Goal: Information Seeking & Learning: Learn about a topic

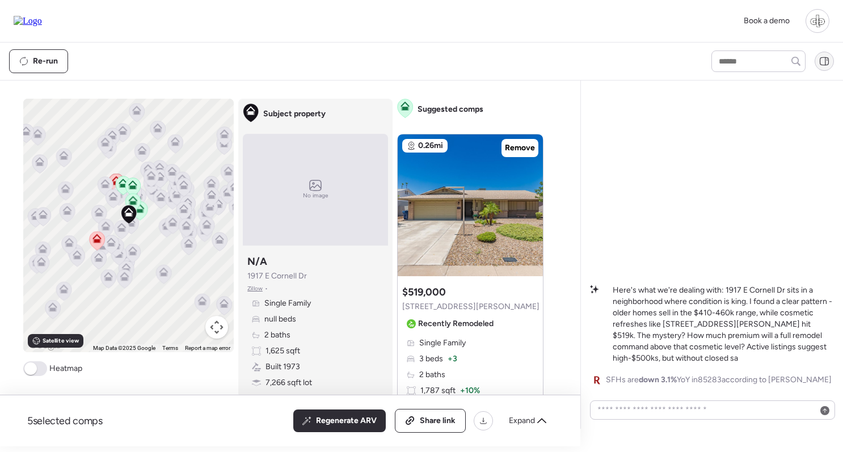
click at [829, 66] on icon at bounding box center [825, 61] width 10 height 10
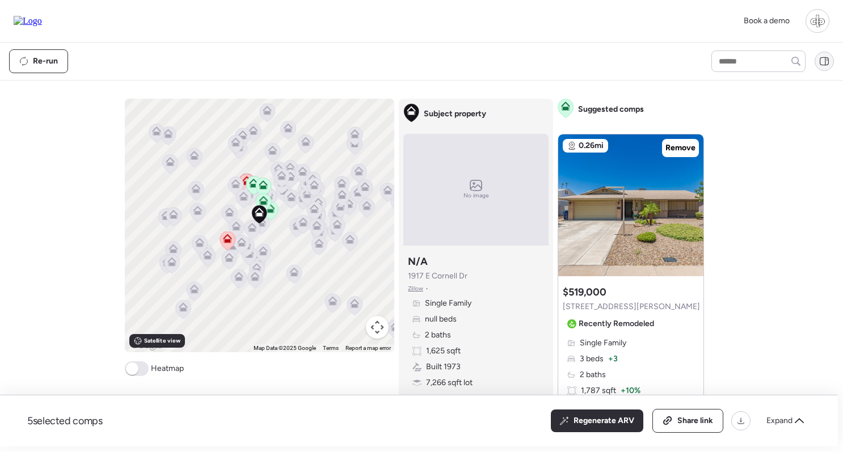
click at [829, 66] on icon at bounding box center [825, 61] width 10 height 10
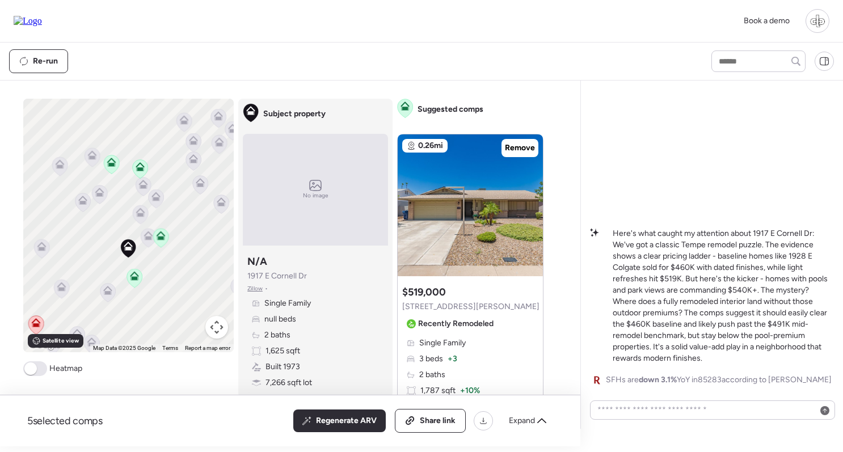
click at [163, 239] on icon at bounding box center [160, 237] width 7 height 3
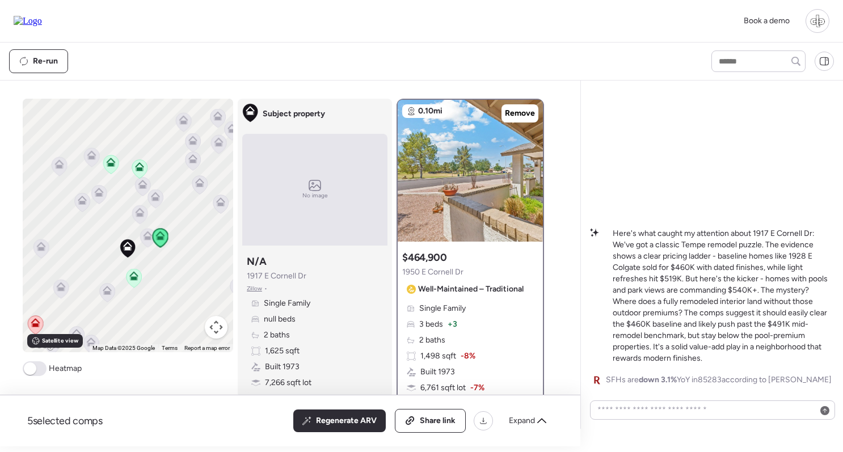
click at [138, 278] on icon at bounding box center [133, 278] width 15 height 19
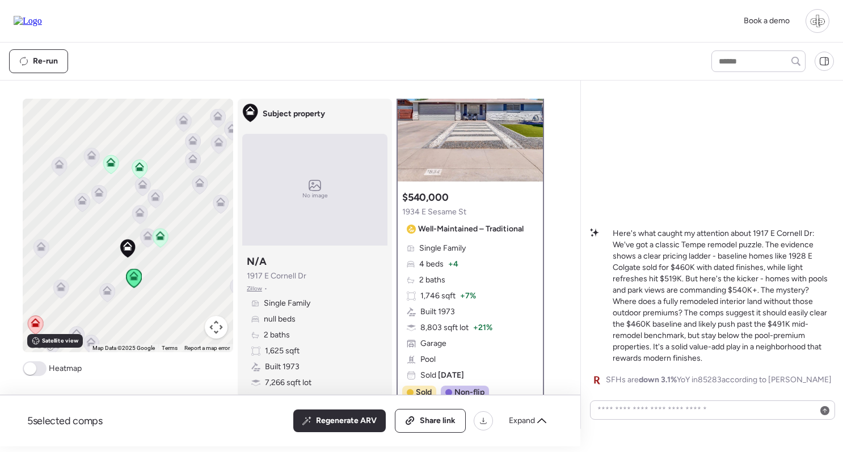
scroll to position [61, 0]
click at [140, 167] on icon at bounding box center [139, 166] width 9 height 9
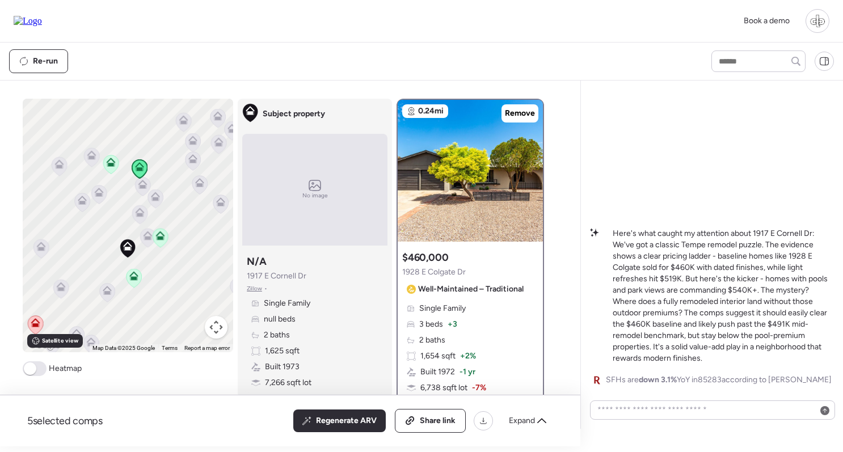
click at [110, 165] on icon at bounding box center [110, 164] width 7 height 3
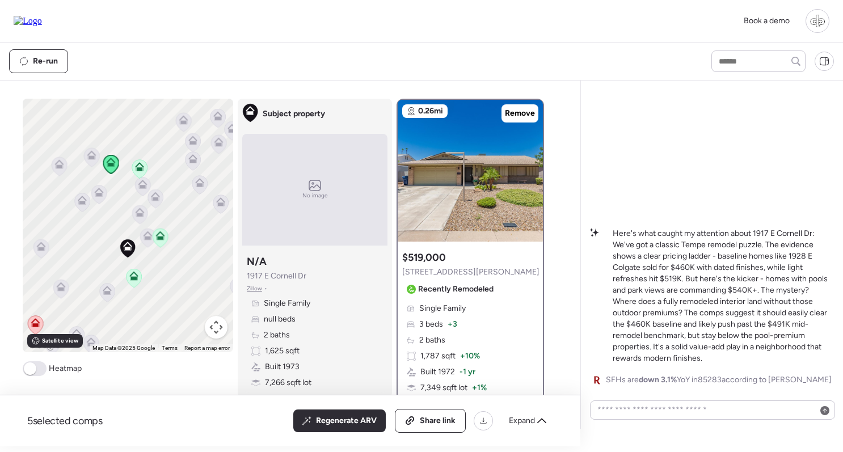
click at [91, 155] on icon at bounding box center [91, 154] width 9 height 9
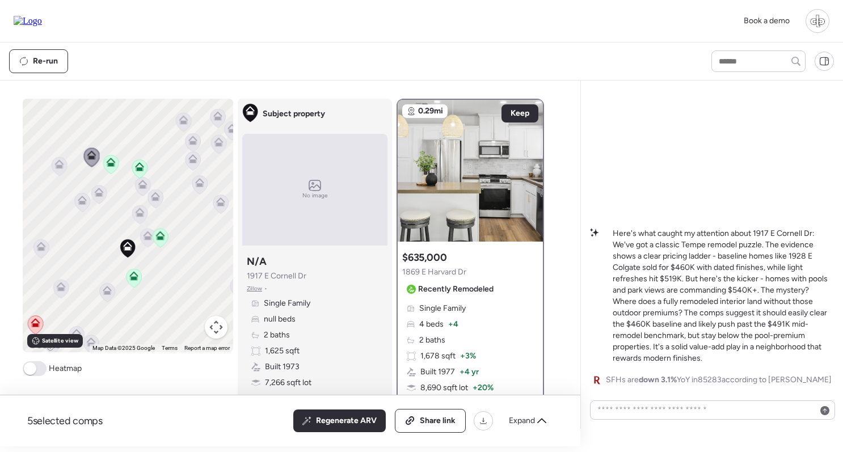
click at [33, 329] on icon at bounding box center [35, 325] width 15 height 19
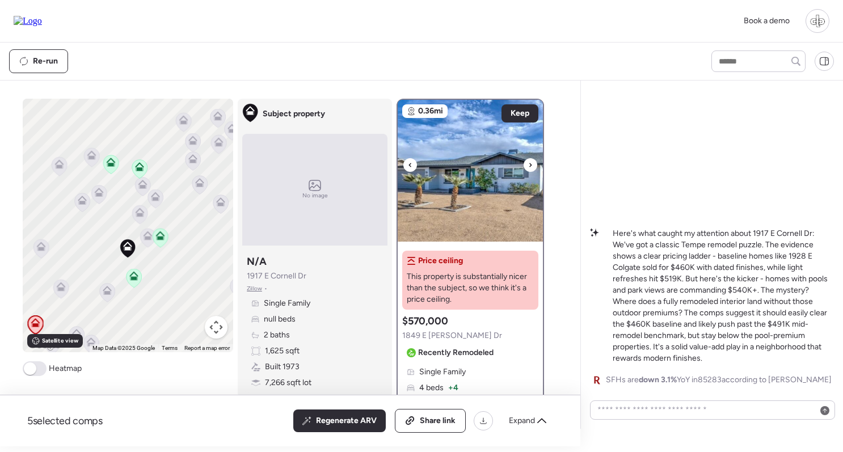
scroll to position [-1, 0]
click at [465, 210] on img at bounding box center [470, 171] width 145 height 142
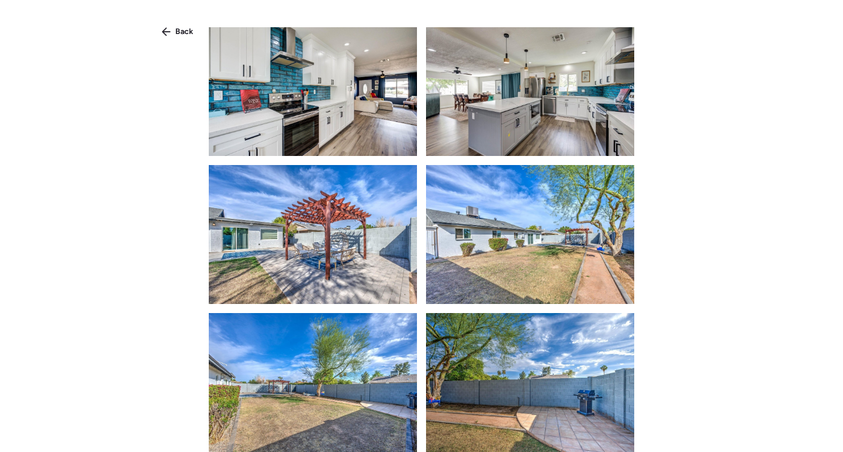
scroll to position [0, 0]
click at [176, 33] on span "Back" at bounding box center [184, 31] width 18 height 11
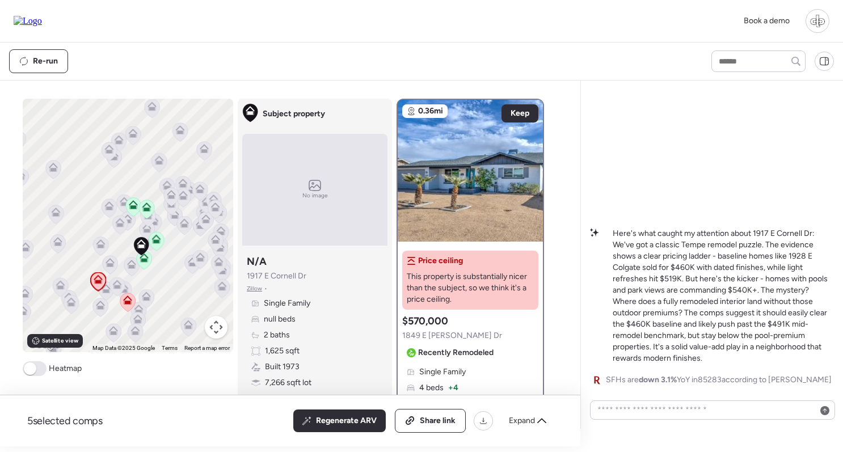
click at [131, 306] on icon at bounding box center [127, 302] width 15 height 19
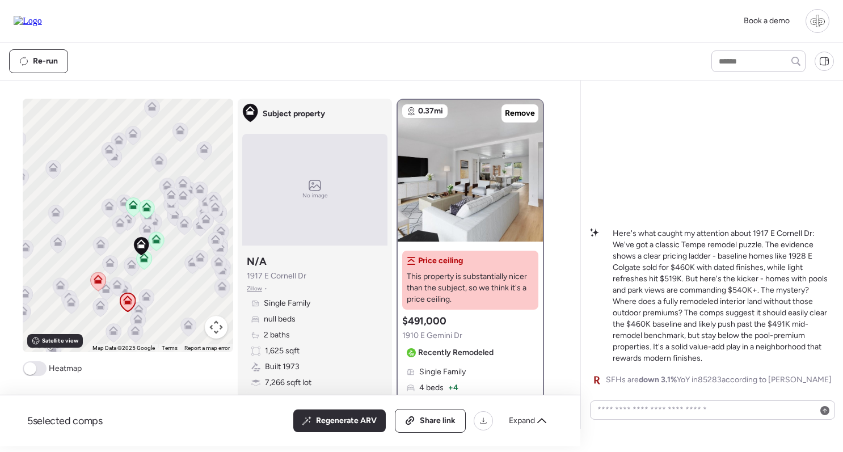
click at [102, 283] on icon at bounding box center [97, 281] width 7 height 3
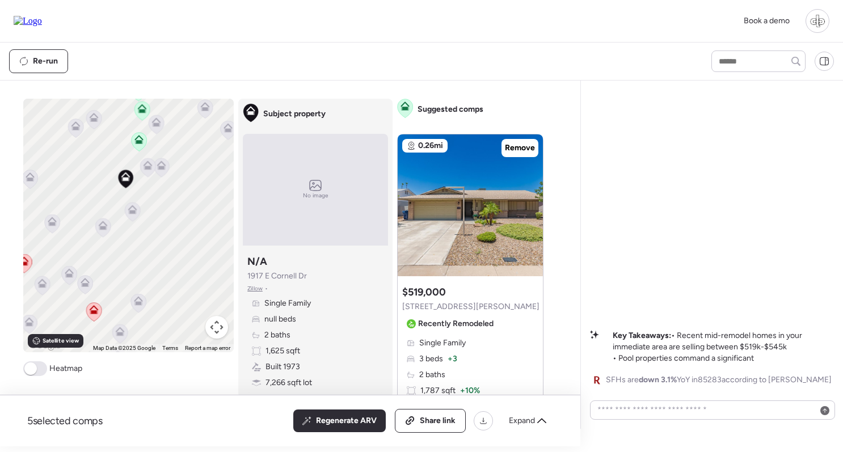
click at [148, 171] on icon at bounding box center [147, 167] width 15 height 19
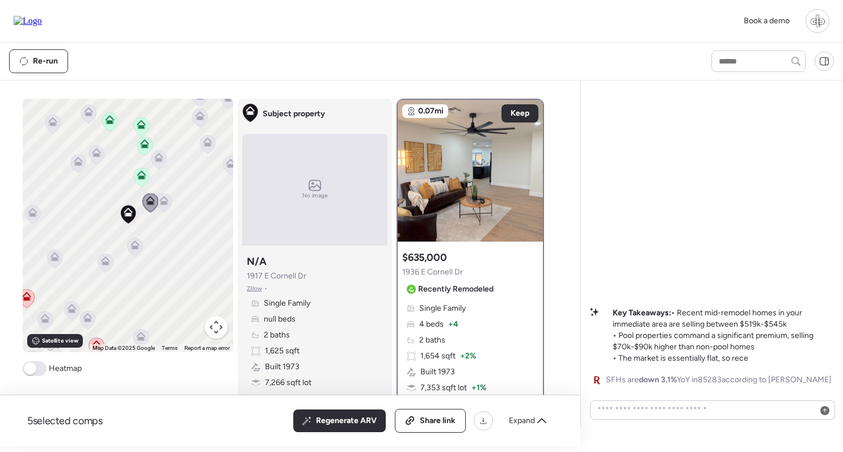
click at [159, 170] on div "To navigate, press the arrow keys. To activate drag with keyboard, press Alt + …" at bounding box center [128, 226] width 211 height 254
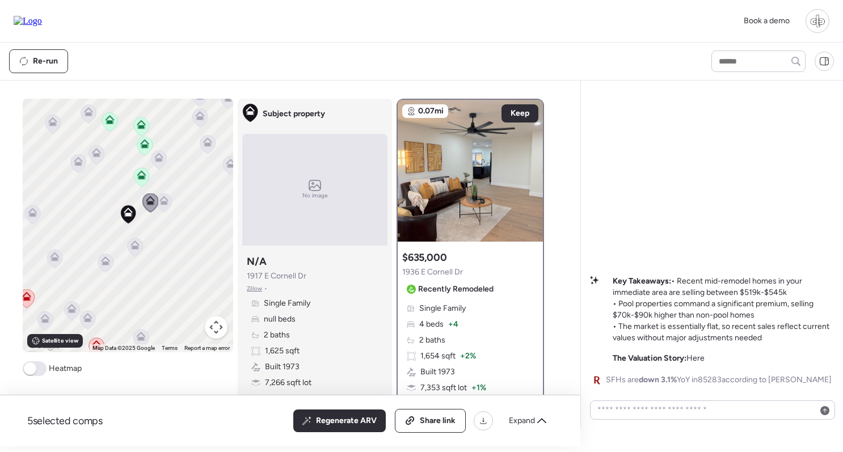
click at [166, 211] on icon at bounding box center [163, 203] width 15 height 19
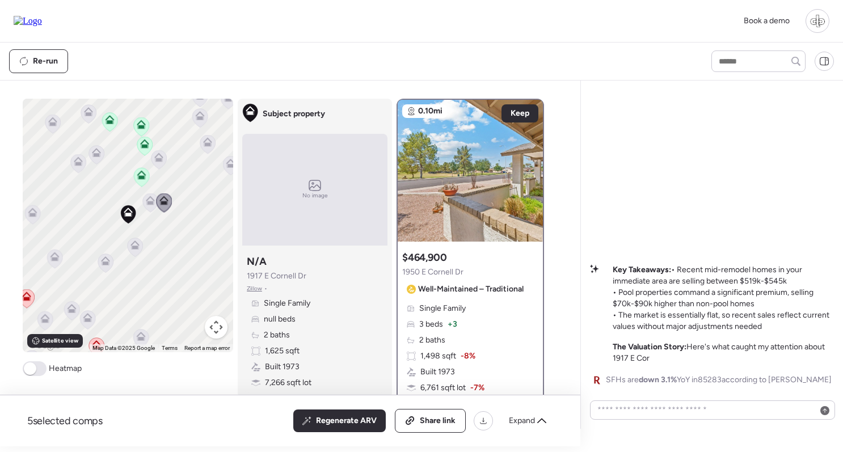
click at [152, 204] on icon at bounding box center [149, 202] width 7 height 3
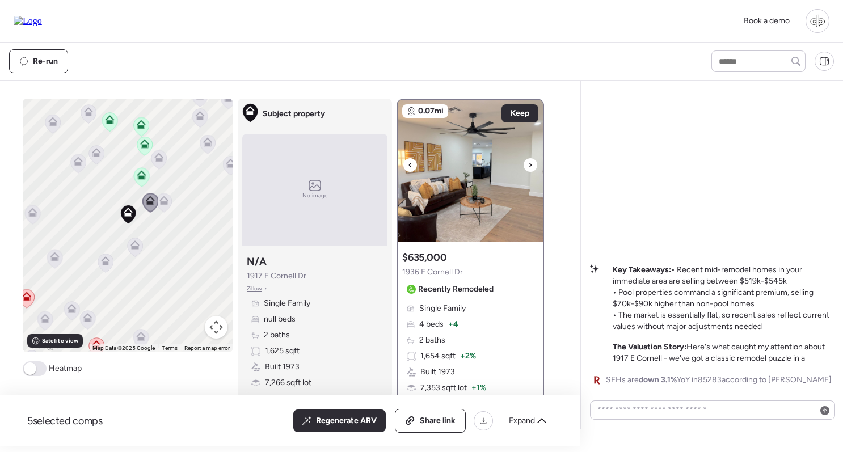
click at [473, 205] on img at bounding box center [470, 171] width 145 height 142
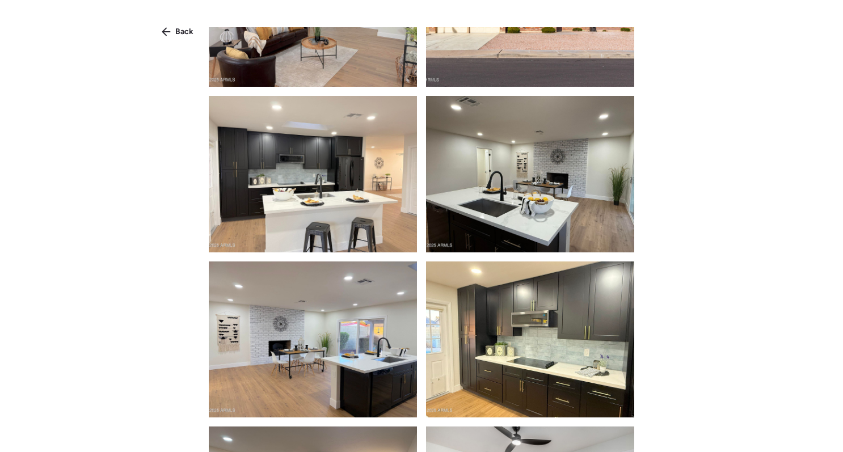
scroll to position [97, 0]
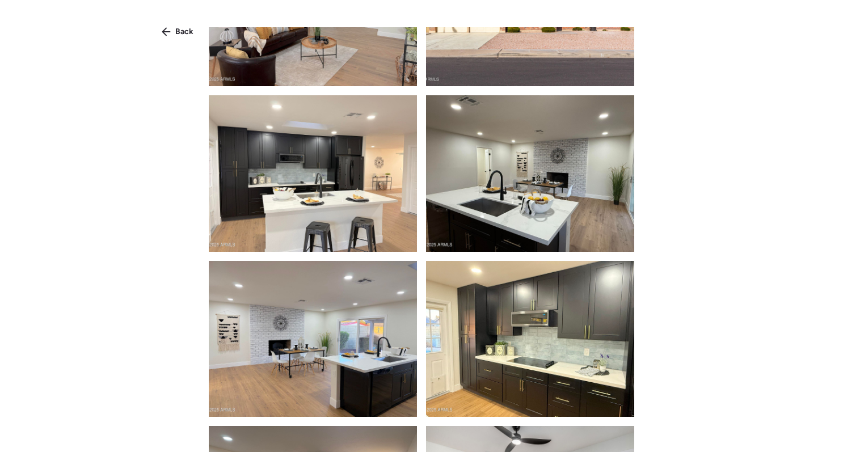
click at [313, 206] on img at bounding box center [313, 173] width 208 height 156
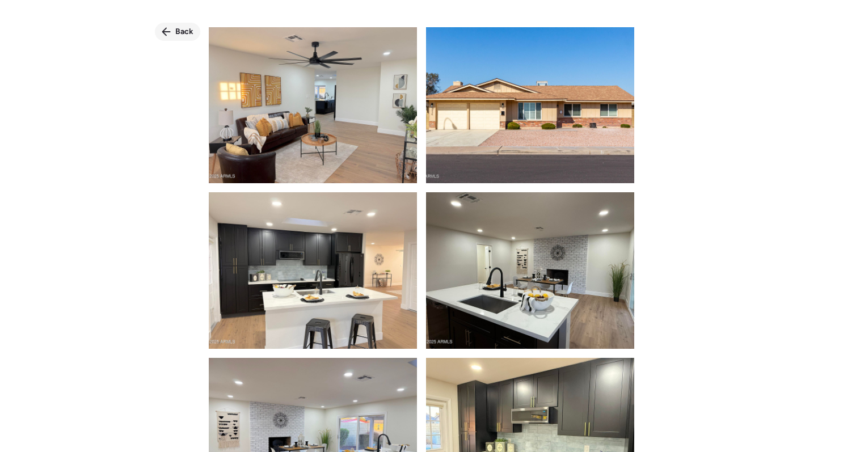
click at [176, 35] on span "Back" at bounding box center [184, 31] width 18 height 11
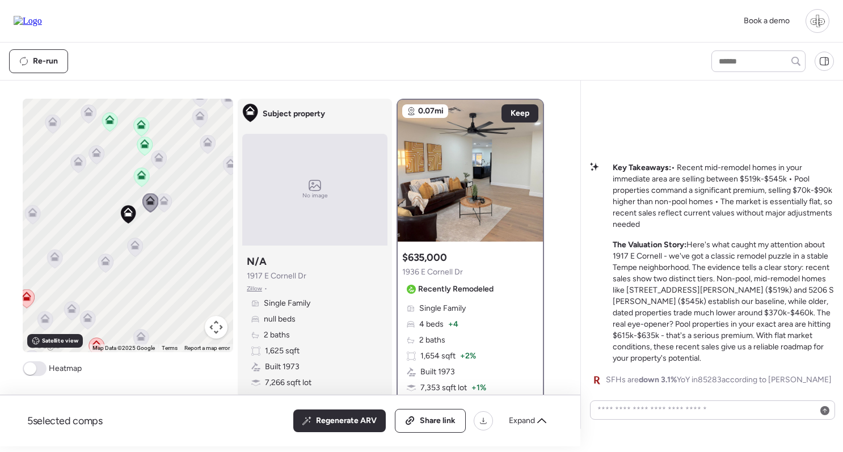
click at [98, 342] on icon at bounding box center [96, 345] width 9 height 9
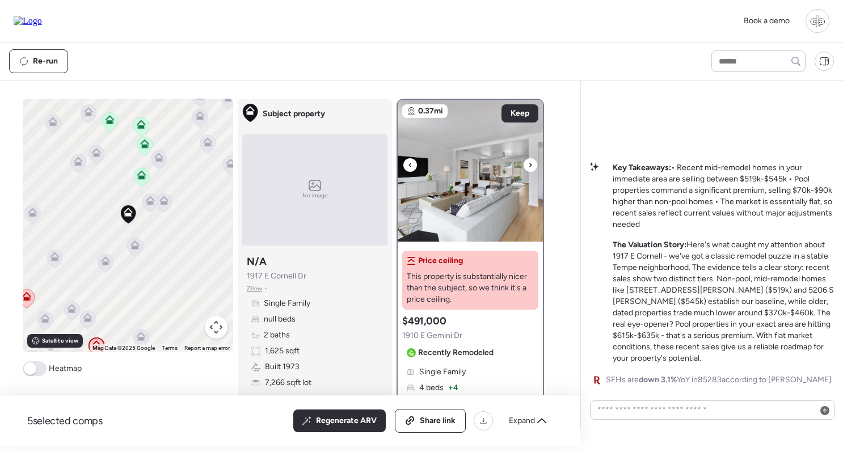
click at [464, 190] on img at bounding box center [470, 171] width 145 height 142
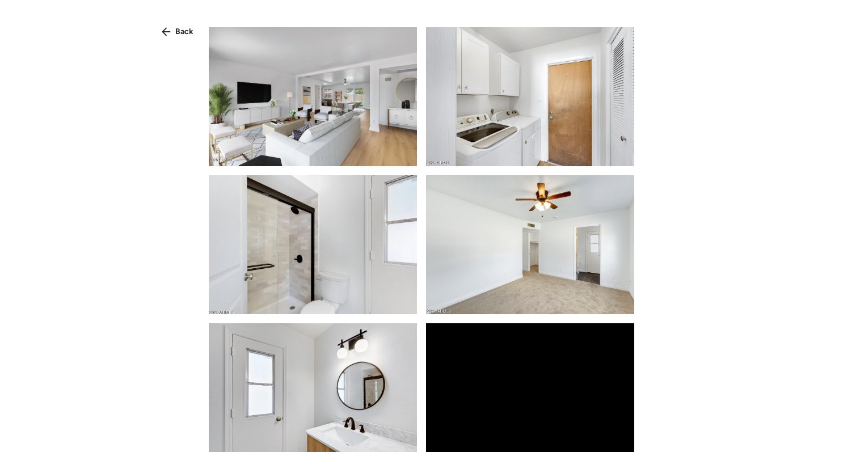
click at [527, 62] on img at bounding box center [530, 96] width 208 height 139
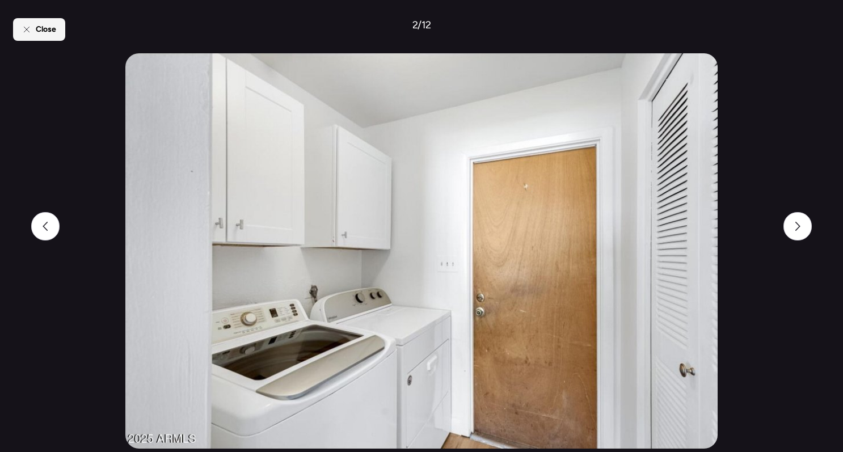
click at [26, 31] on icon at bounding box center [26, 29] width 5 height 5
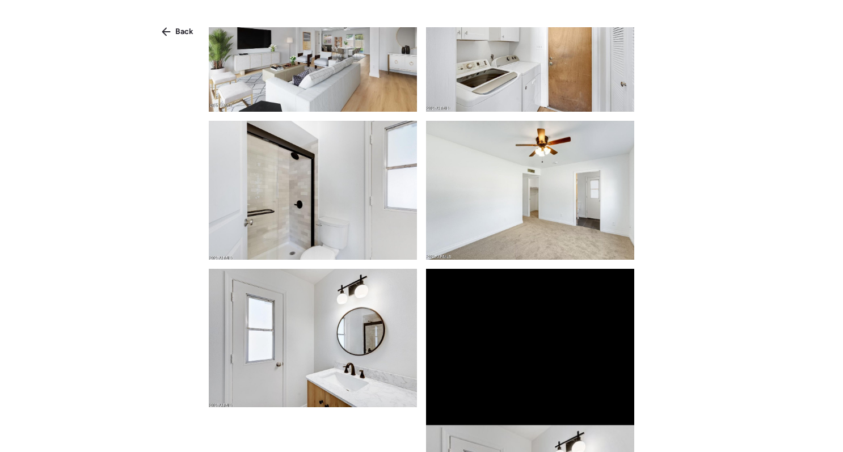
scroll to position [91, 0]
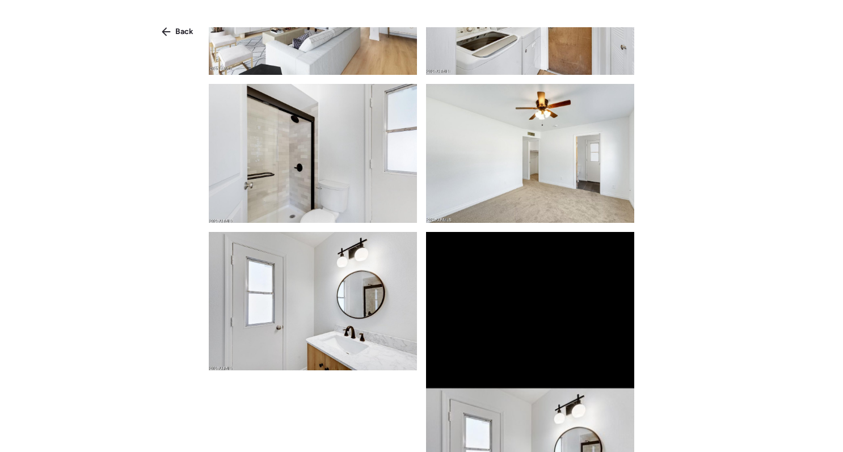
click at [587, 187] on img at bounding box center [530, 153] width 208 height 139
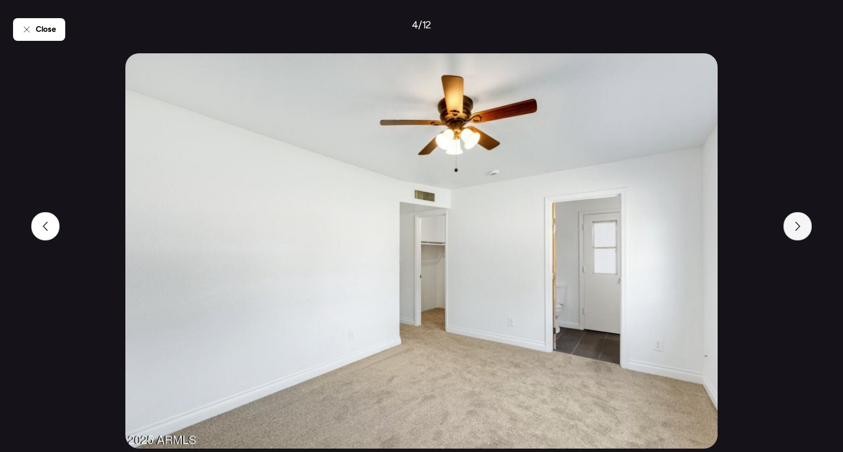
click at [799, 225] on icon at bounding box center [798, 226] width 5 height 9
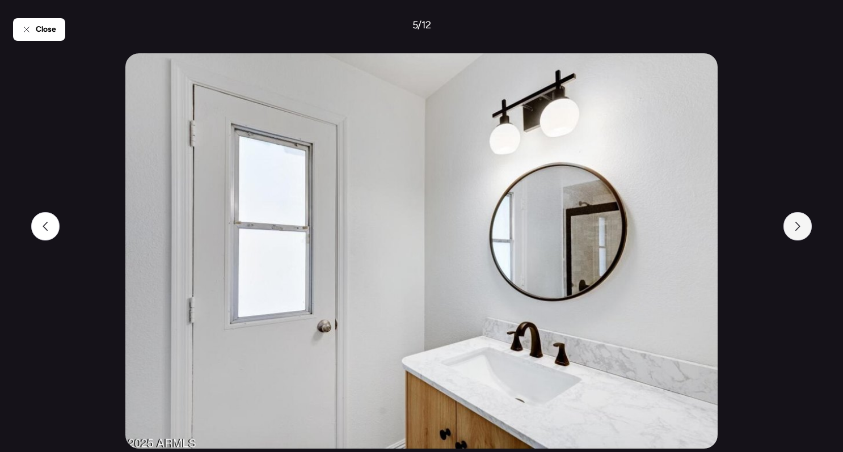
click at [798, 225] on icon at bounding box center [797, 226] width 9 height 9
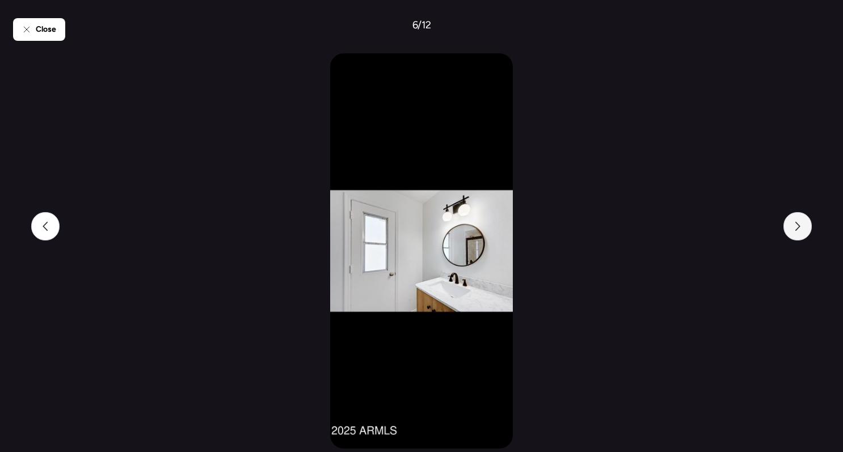
click at [798, 225] on icon at bounding box center [797, 226] width 9 height 9
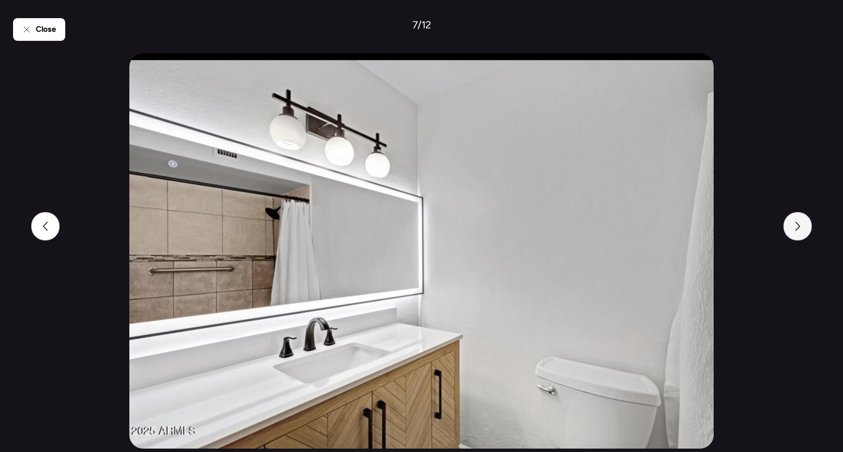
click at [797, 225] on icon at bounding box center [797, 226] width 9 height 9
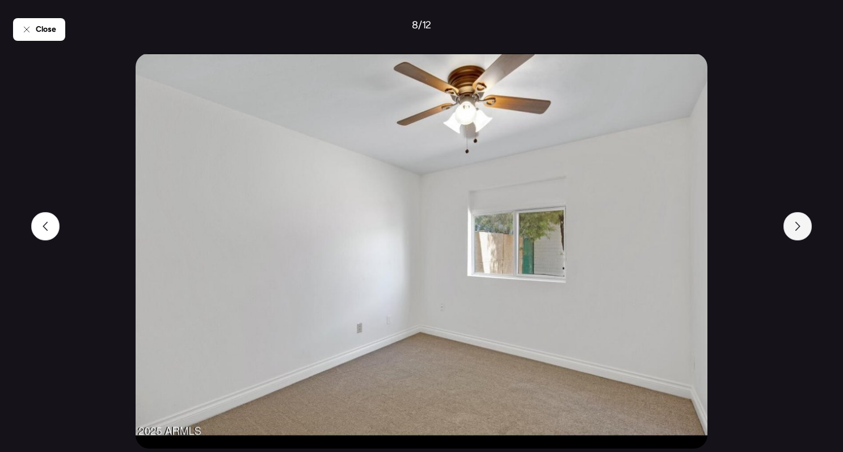
click at [797, 225] on icon at bounding box center [797, 226] width 9 height 9
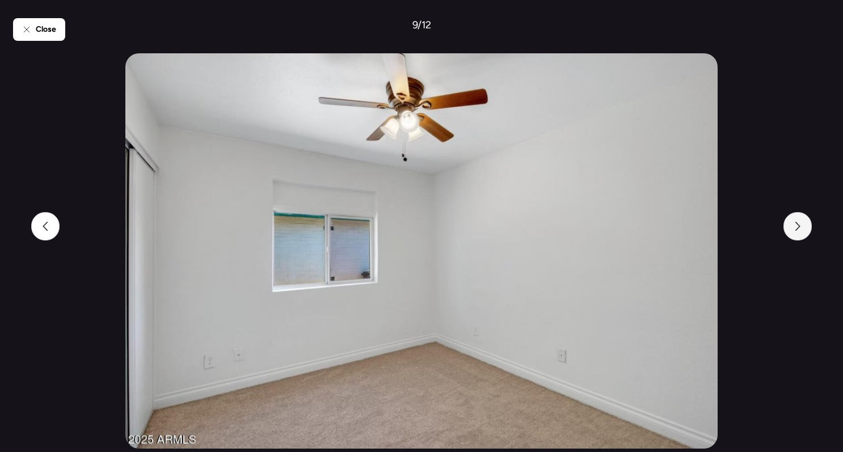
click at [797, 225] on icon at bounding box center [797, 226] width 9 height 9
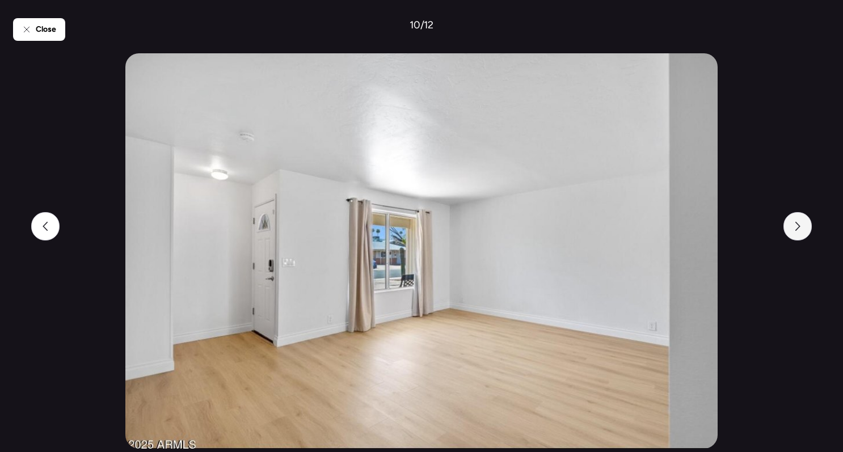
click at [797, 225] on icon at bounding box center [797, 226] width 9 height 9
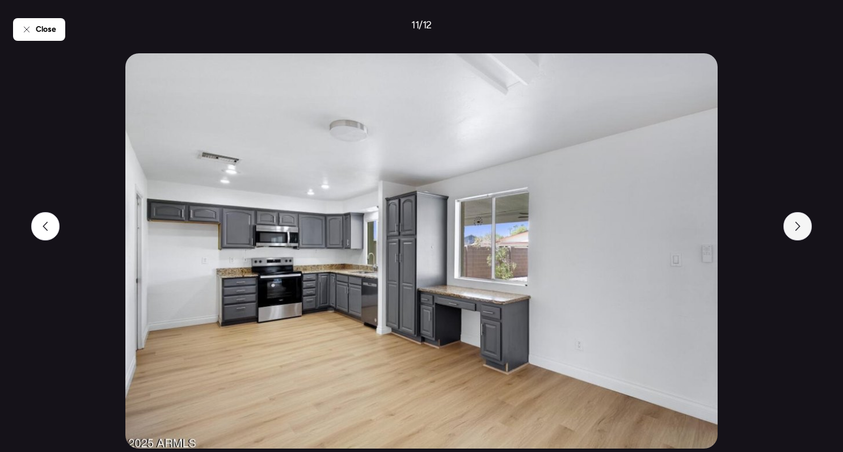
click at [797, 225] on icon at bounding box center [797, 226] width 9 height 9
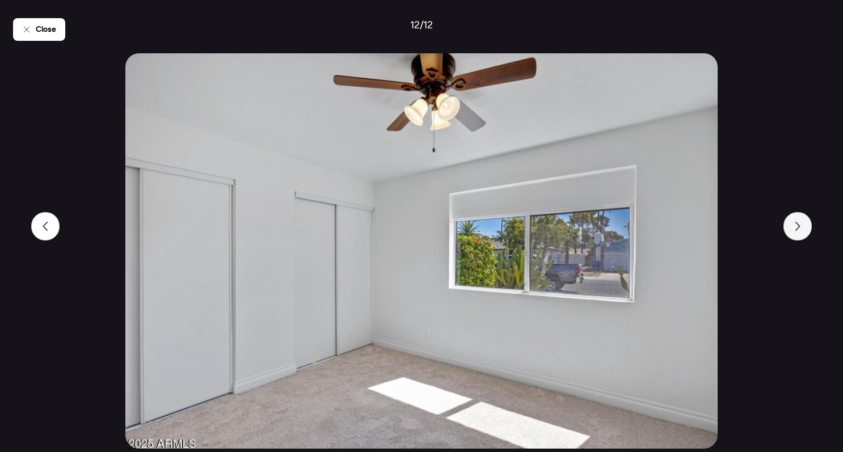
click at [797, 225] on icon at bounding box center [797, 226] width 9 height 9
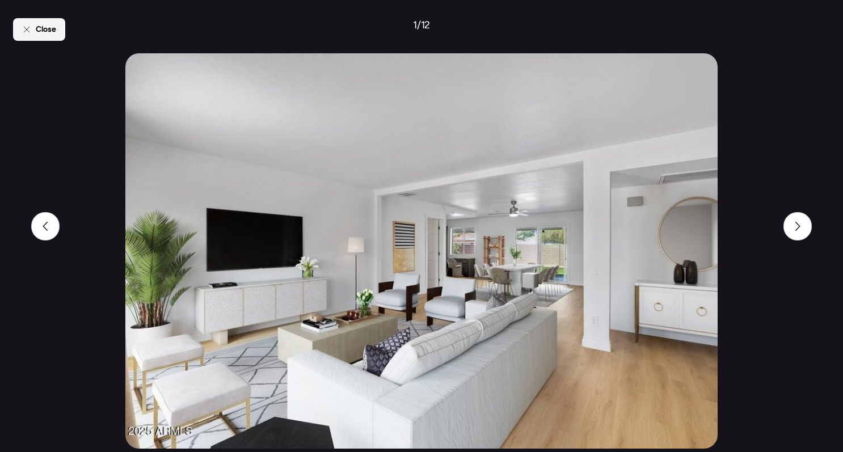
click at [47, 32] on span "Close" at bounding box center [46, 29] width 20 height 11
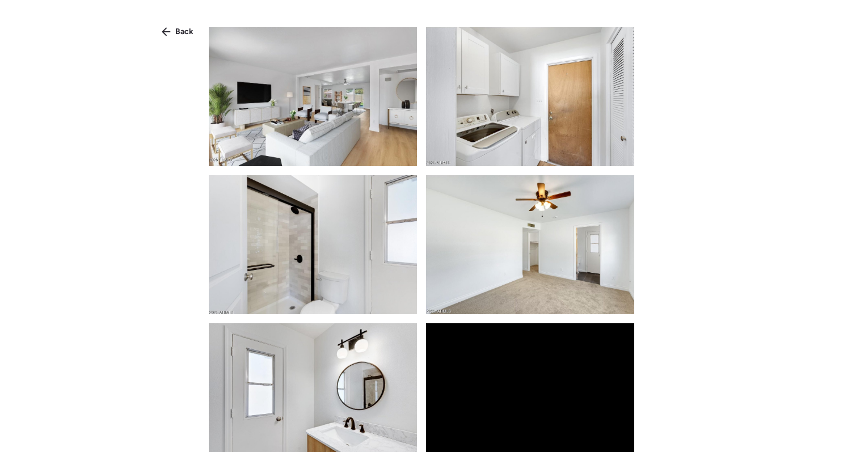
scroll to position [0, 0]
click at [318, 118] on img at bounding box center [313, 96] width 208 height 139
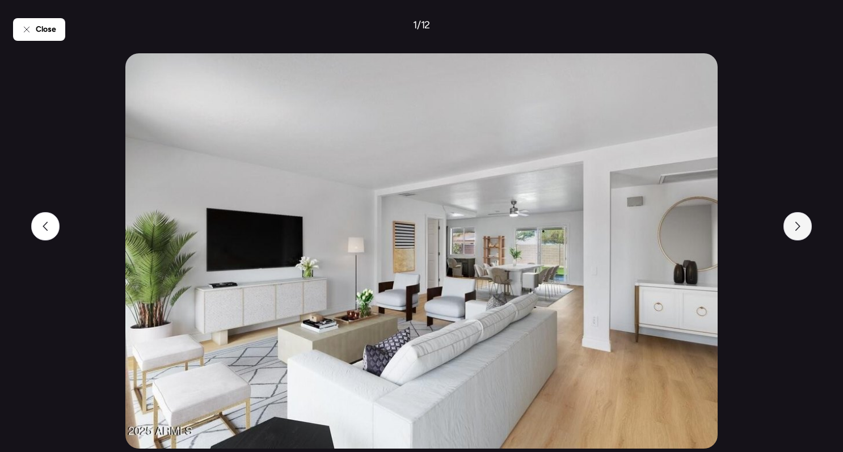
click at [801, 224] on icon at bounding box center [797, 226] width 9 height 9
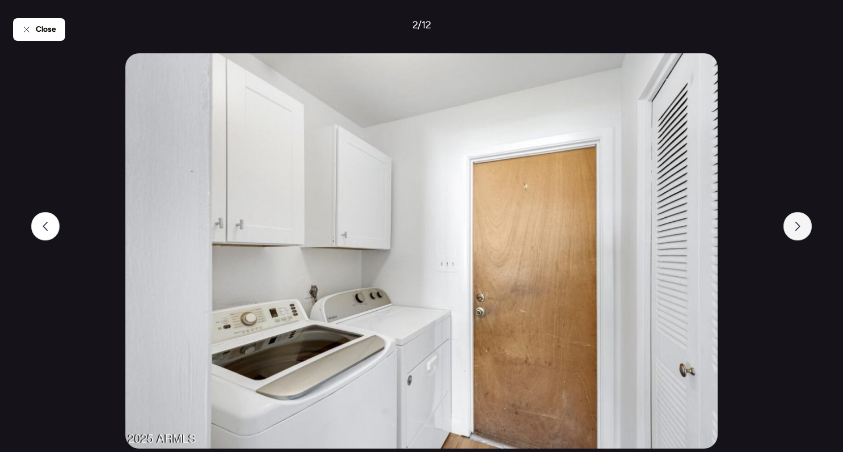
click at [792, 224] on div at bounding box center [798, 226] width 28 height 28
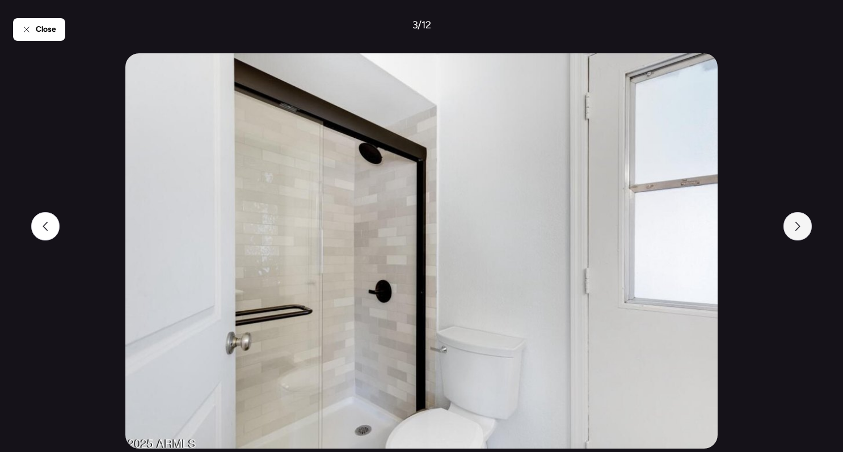
click at [798, 224] on icon at bounding box center [798, 226] width 5 height 9
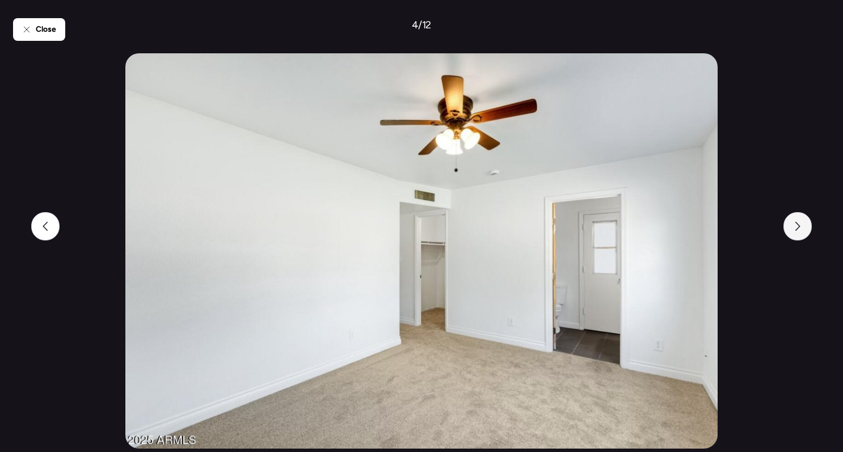
click at [794, 224] on icon at bounding box center [797, 226] width 9 height 9
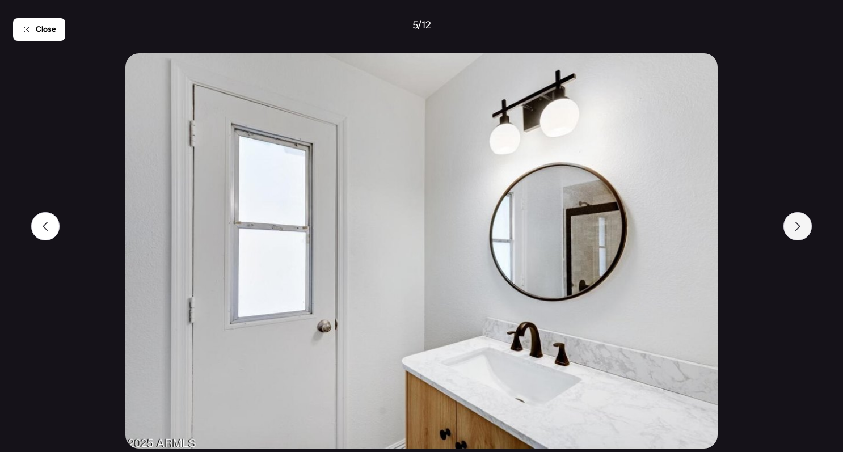
click at [802, 224] on icon at bounding box center [797, 226] width 9 height 9
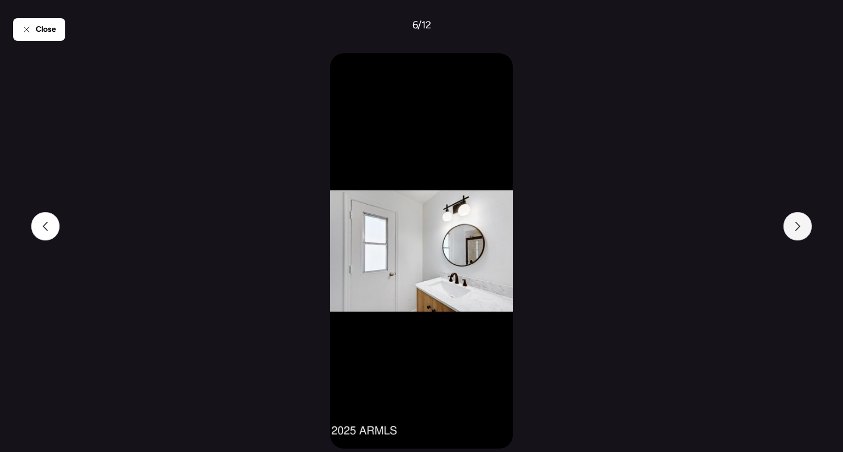
click at [802, 224] on icon at bounding box center [797, 226] width 9 height 9
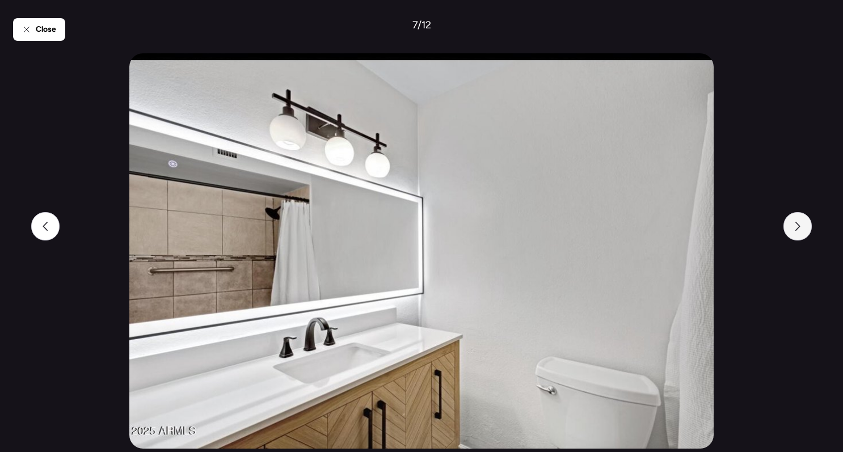
click at [801, 226] on icon at bounding box center [797, 226] width 9 height 9
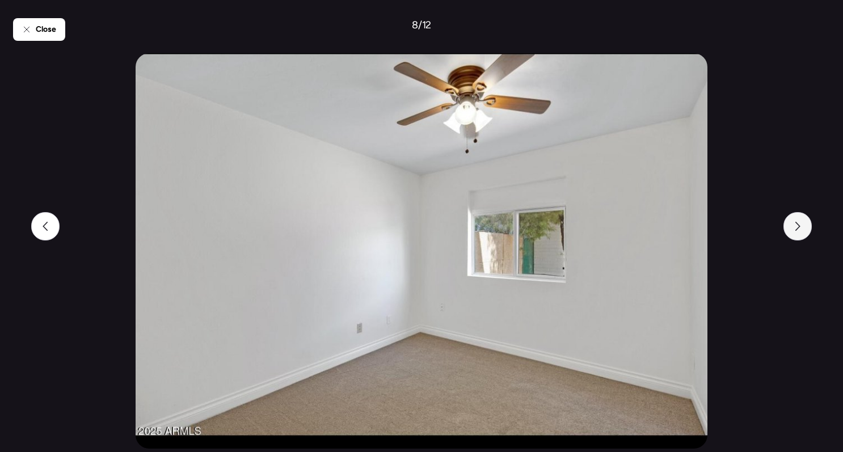
click at [801, 226] on icon at bounding box center [797, 226] width 9 height 9
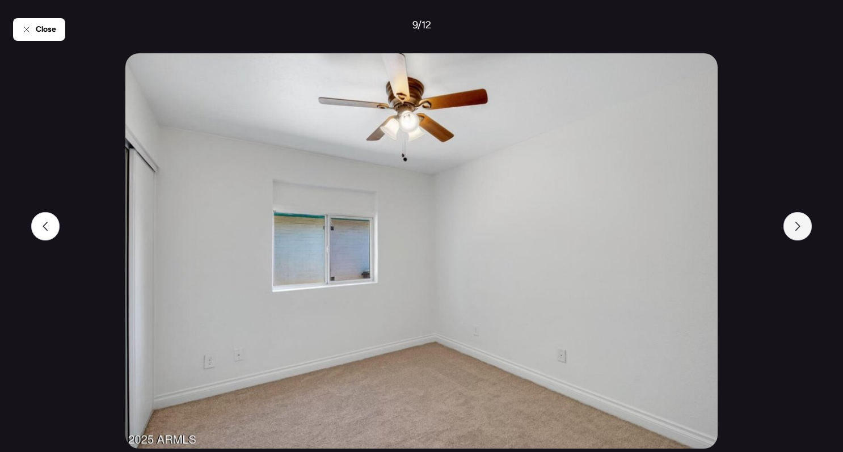
click at [801, 226] on icon at bounding box center [797, 226] width 9 height 9
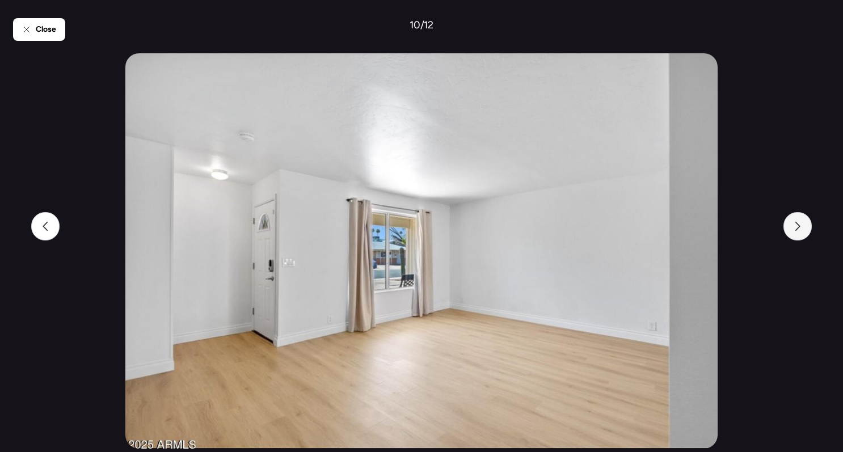
click at [798, 229] on icon at bounding box center [798, 226] width 5 height 9
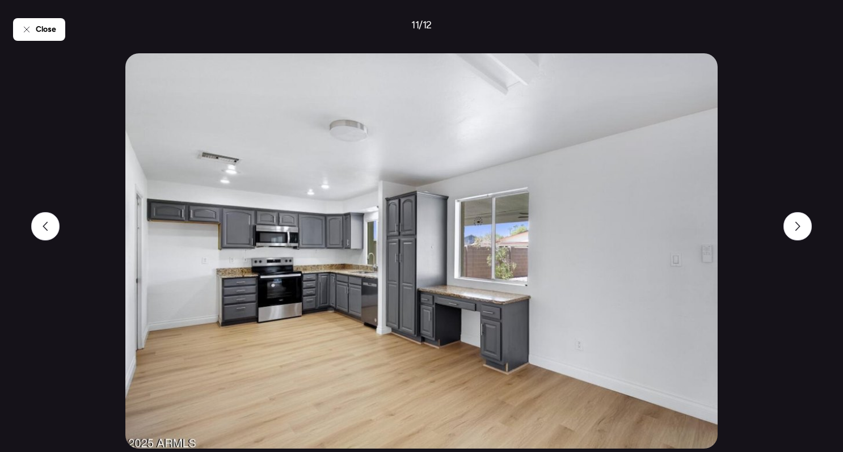
click at [812, 221] on div "Close 11 / 12" at bounding box center [421, 226] width 817 height 452
click at [803, 226] on div at bounding box center [798, 226] width 28 height 28
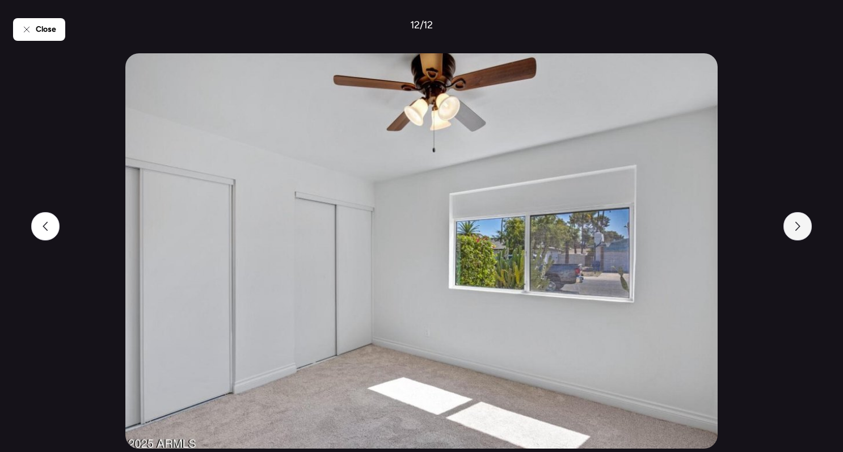
click at [803, 226] on div at bounding box center [798, 226] width 28 height 28
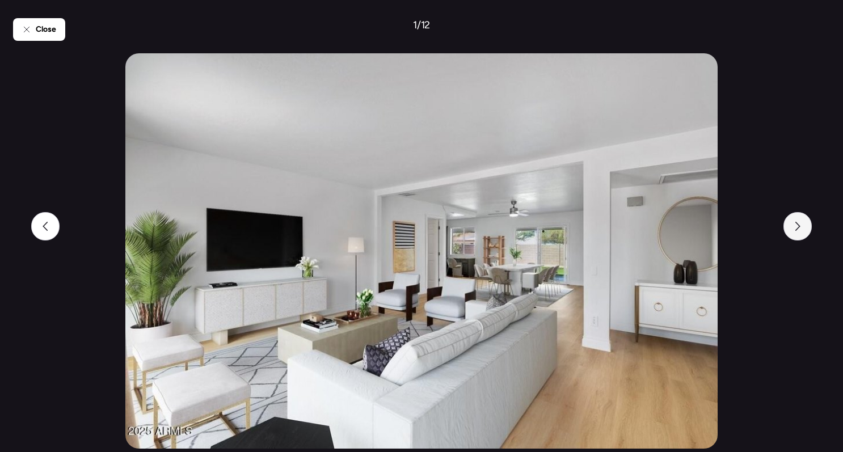
click at [799, 220] on div at bounding box center [798, 226] width 28 height 28
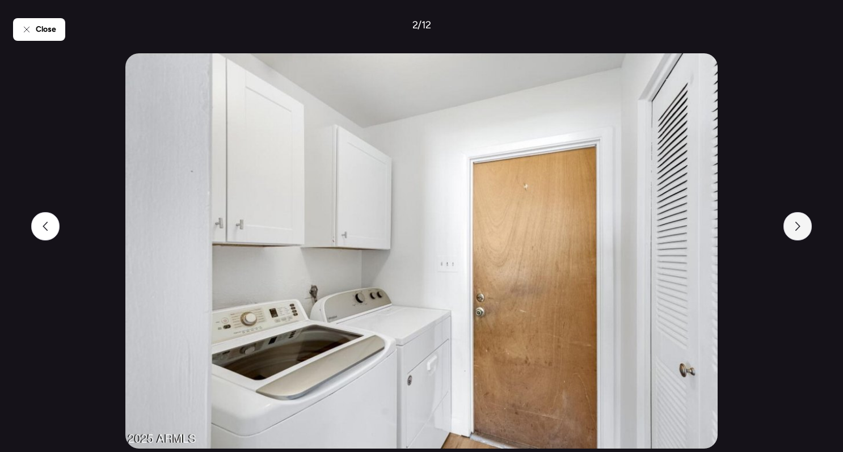
click at [801, 224] on icon at bounding box center [797, 226] width 9 height 9
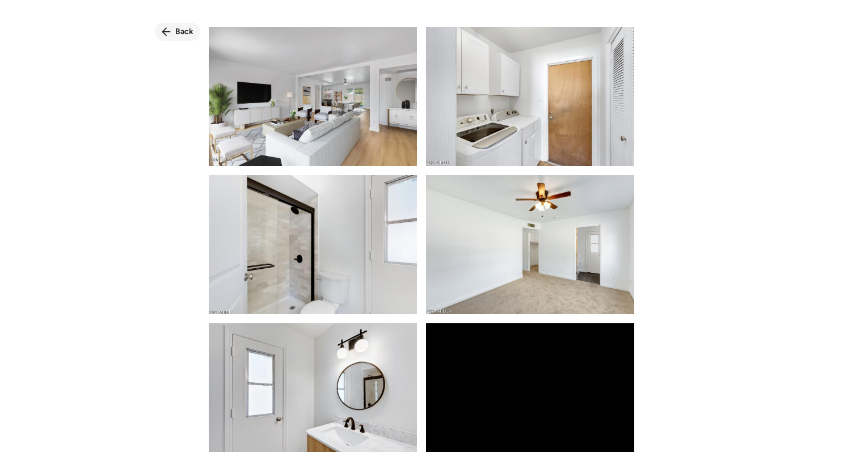
click at [164, 31] on icon at bounding box center [166, 32] width 9 height 9
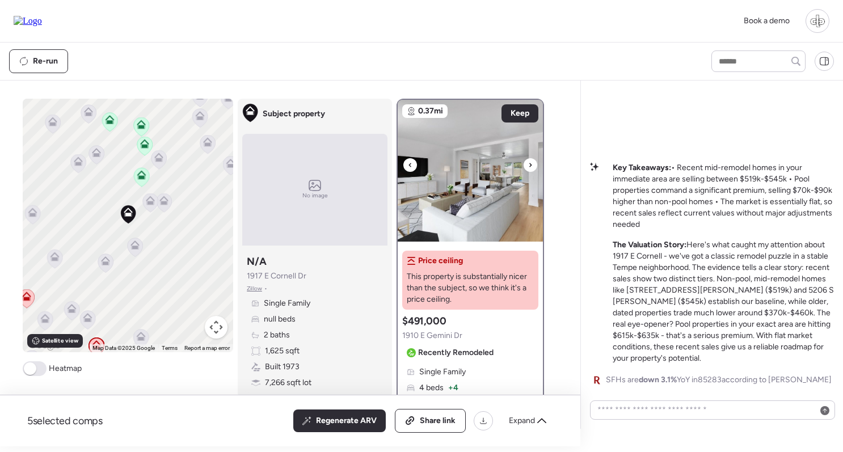
click at [485, 137] on img at bounding box center [470, 171] width 145 height 142
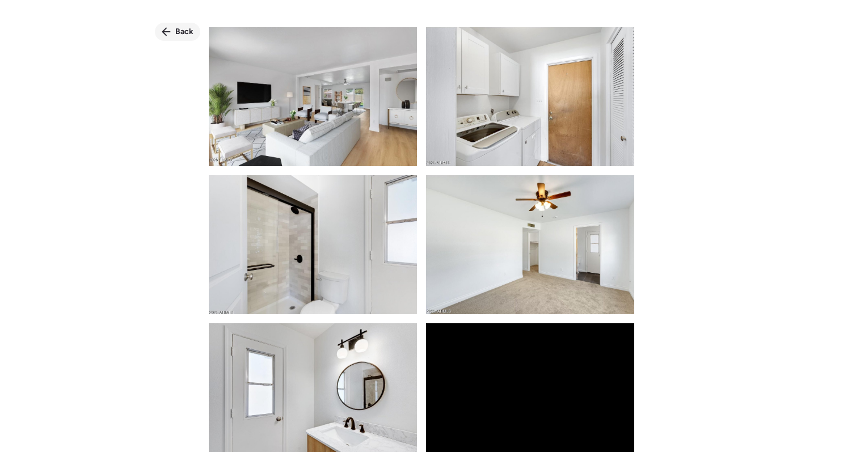
click at [167, 31] on icon at bounding box center [166, 32] width 9 height 9
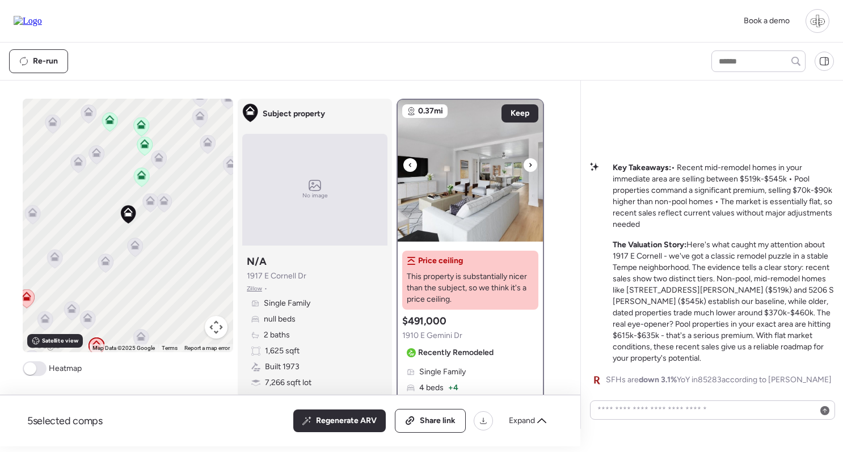
click at [455, 194] on img at bounding box center [470, 171] width 145 height 142
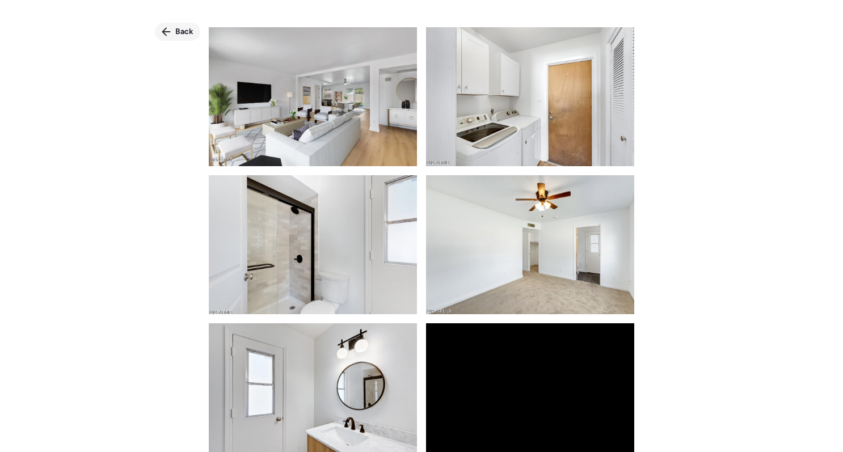
click at [191, 37] on div "Back" at bounding box center [177, 32] width 45 height 18
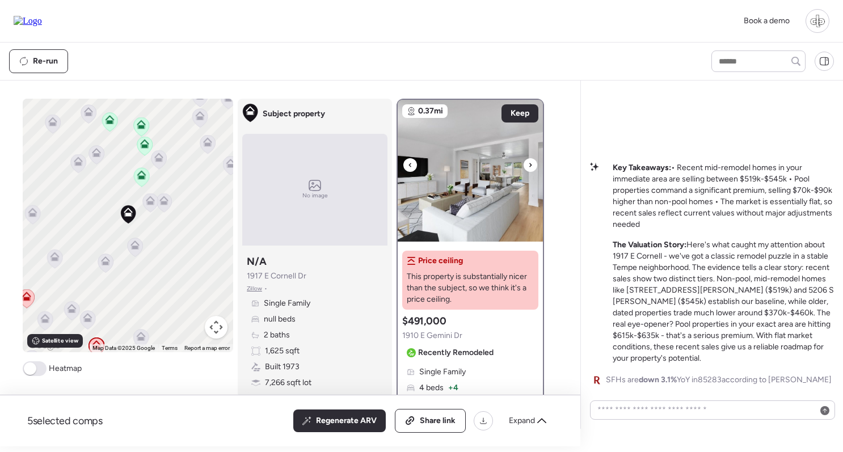
click at [468, 212] on img at bounding box center [470, 171] width 145 height 142
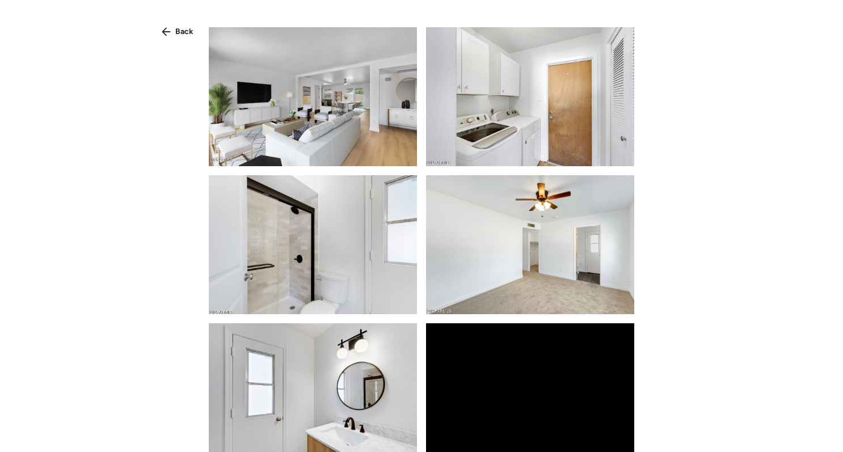
click at [283, 90] on img at bounding box center [313, 96] width 208 height 139
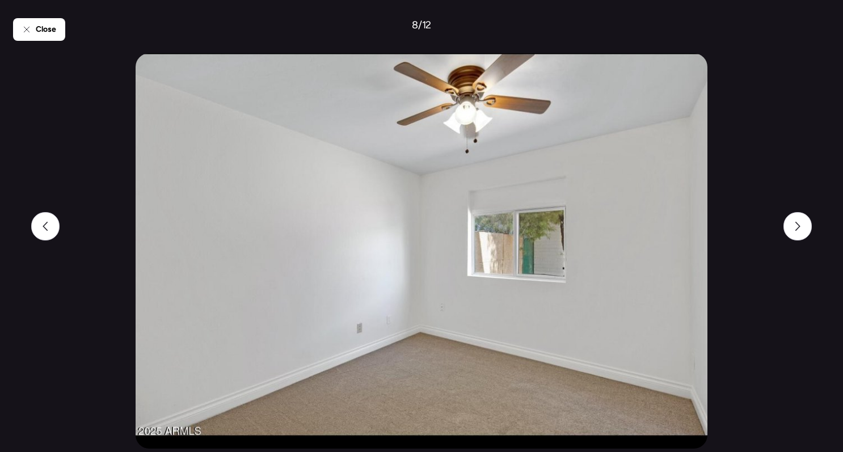
click at [49, 16] on div "Close 8 / 12" at bounding box center [421, 226] width 817 height 452
click at [49, 24] on span "Close" at bounding box center [46, 29] width 20 height 11
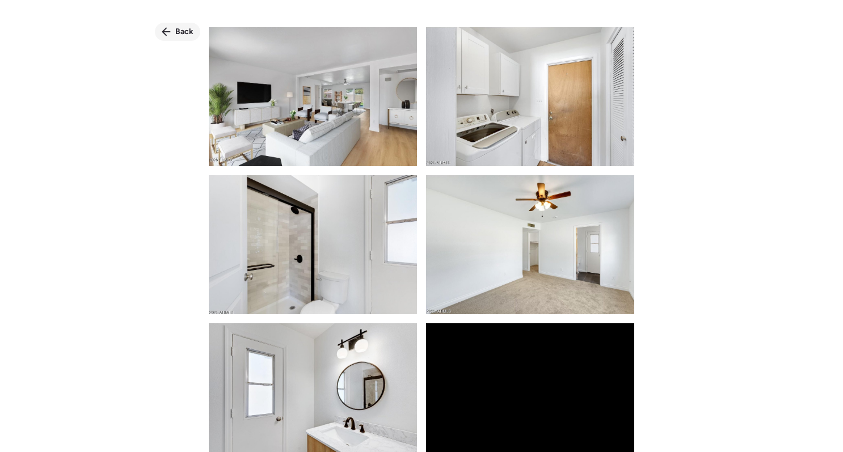
click at [178, 30] on span "Back" at bounding box center [184, 31] width 18 height 11
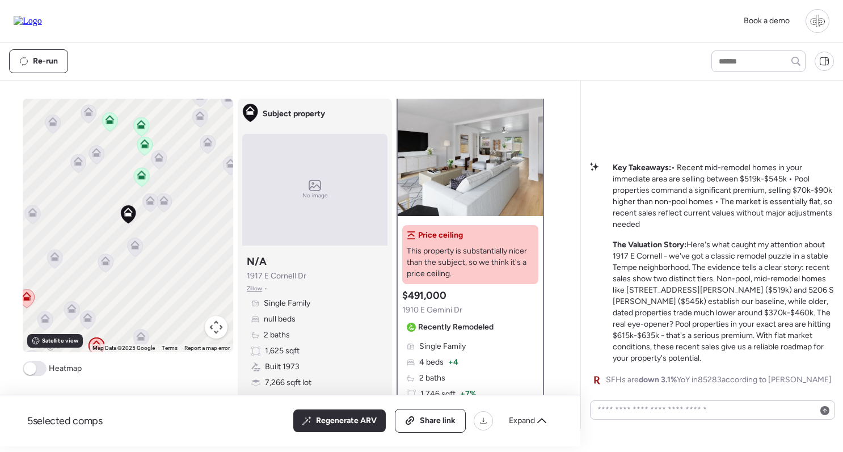
scroll to position [16, 0]
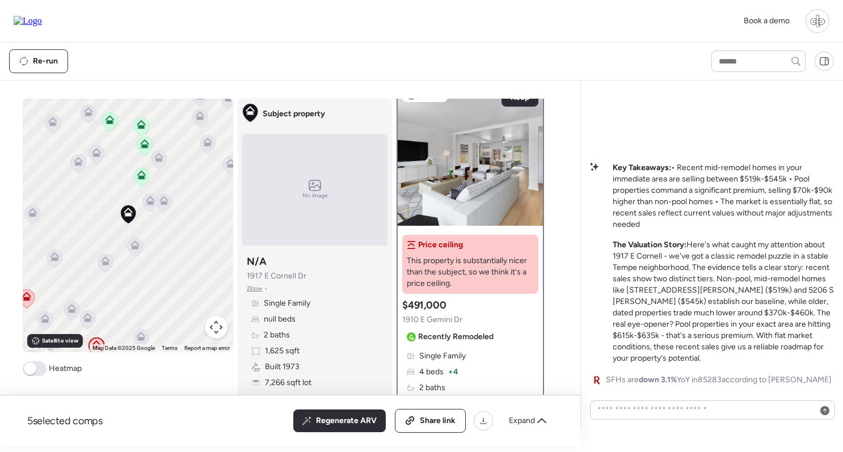
click at [148, 203] on icon at bounding box center [149, 202] width 7 height 3
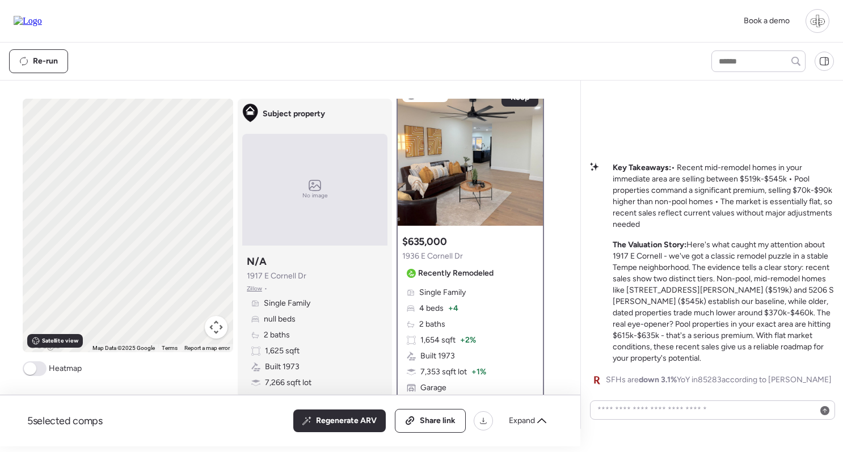
scroll to position [0, 0]
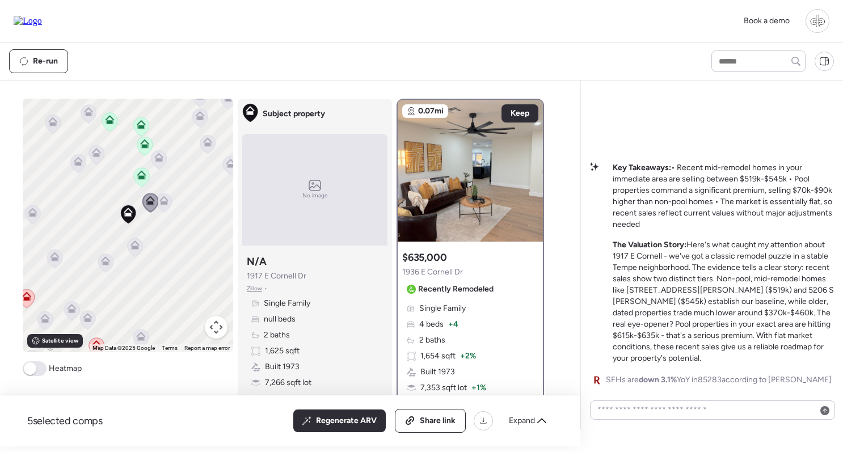
click at [140, 174] on icon at bounding box center [141, 174] width 9 height 9
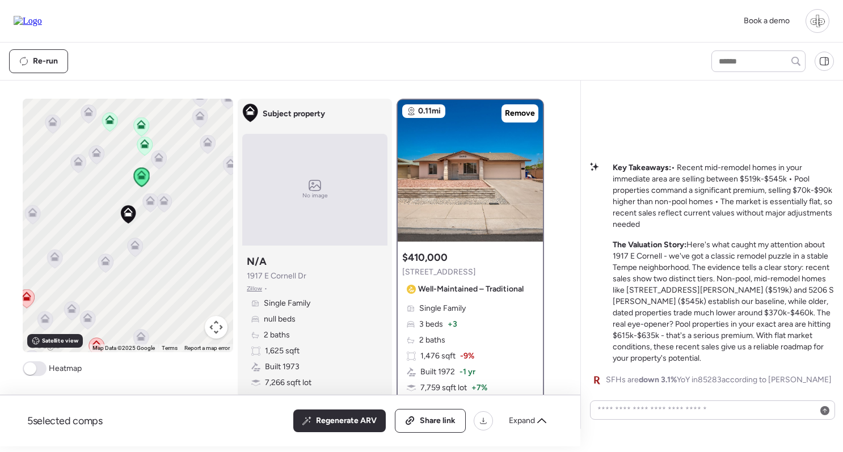
click at [147, 147] on icon at bounding box center [144, 145] width 7 height 3
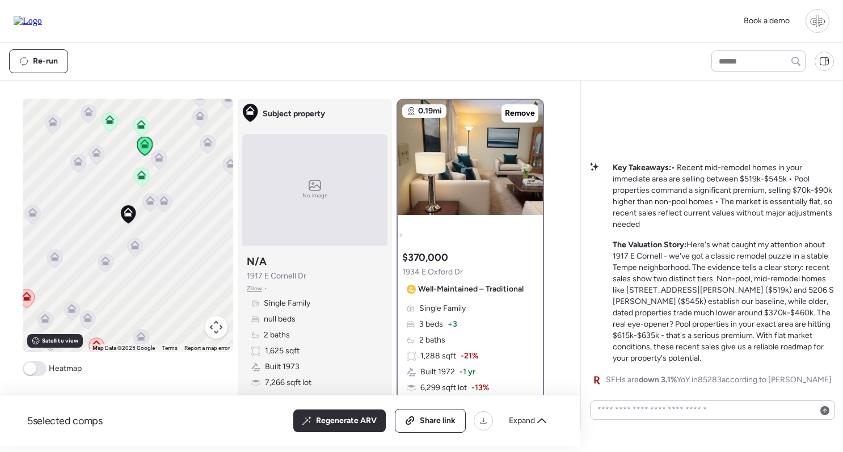
click at [144, 129] on icon at bounding box center [140, 126] width 15 height 19
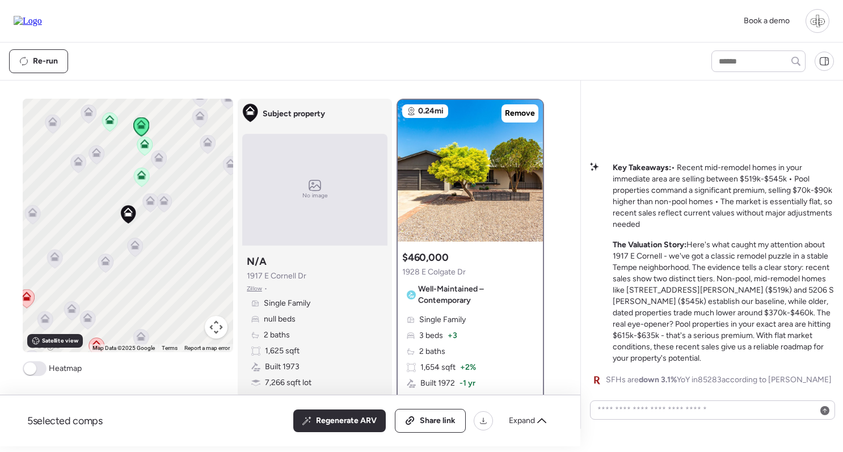
click at [110, 125] on icon at bounding box center [109, 121] width 15 height 19
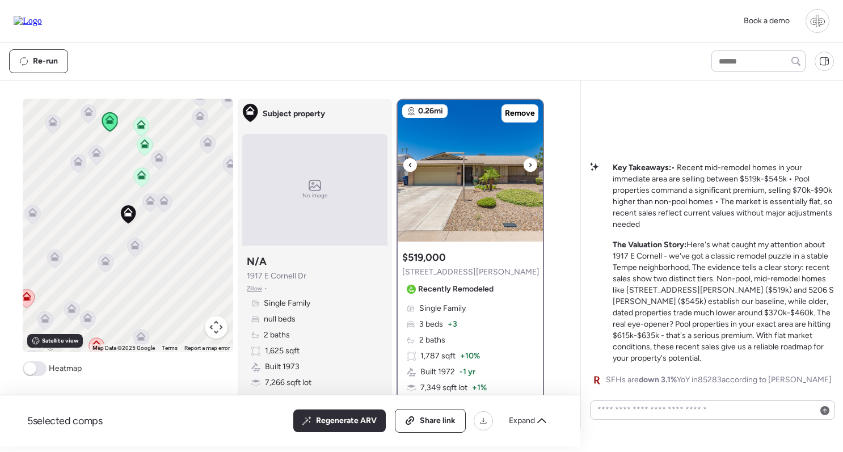
click at [436, 178] on img at bounding box center [470, 171] width 145 height 142
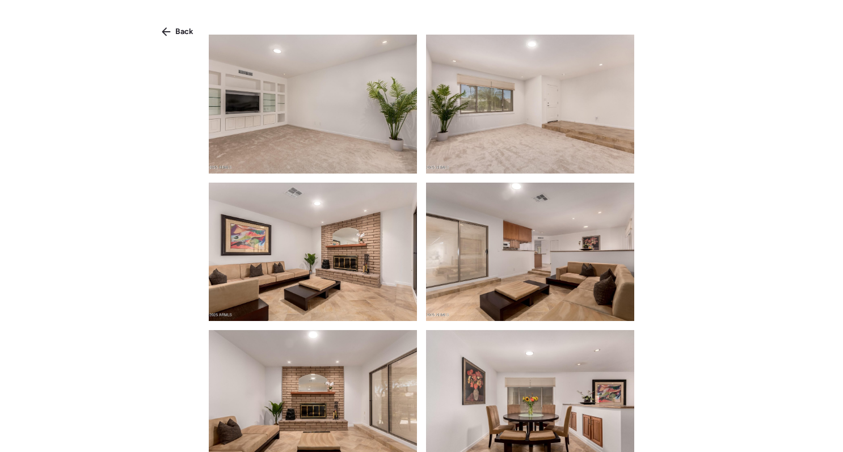
scroll to position [145, 0]
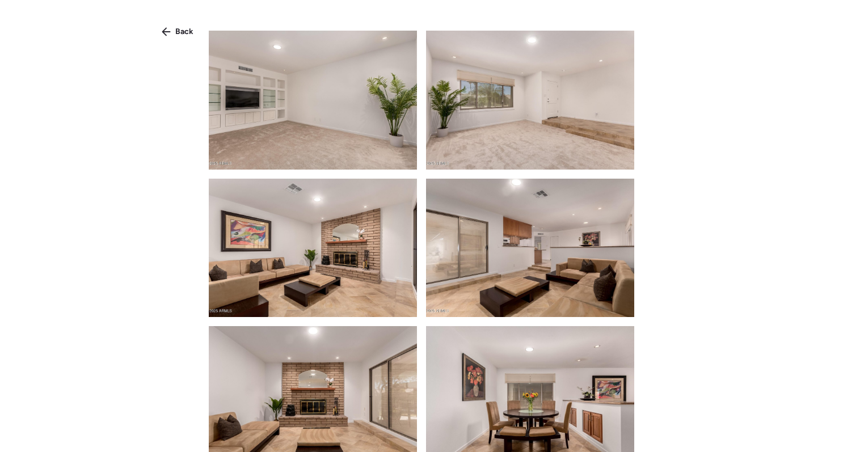
click at [319, 89] on img at bounding box center [313, 100] width 208 height 139
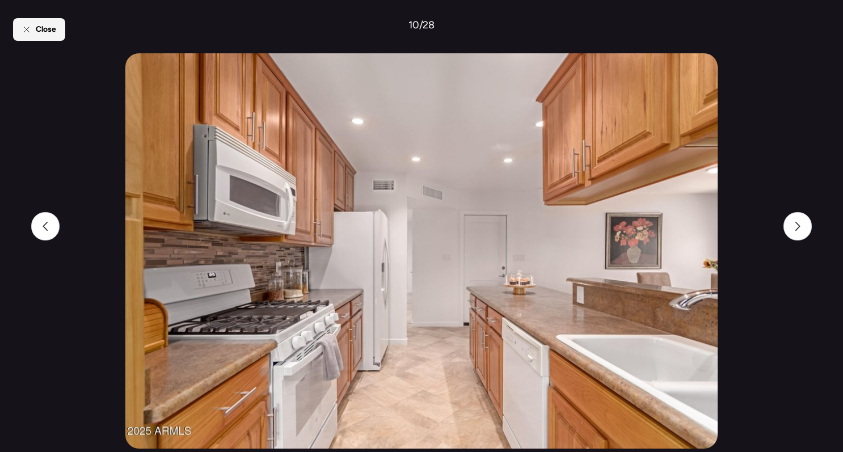
click at [54, 26] on span "Close" at bounding box center [46, 29] width 20 height 11
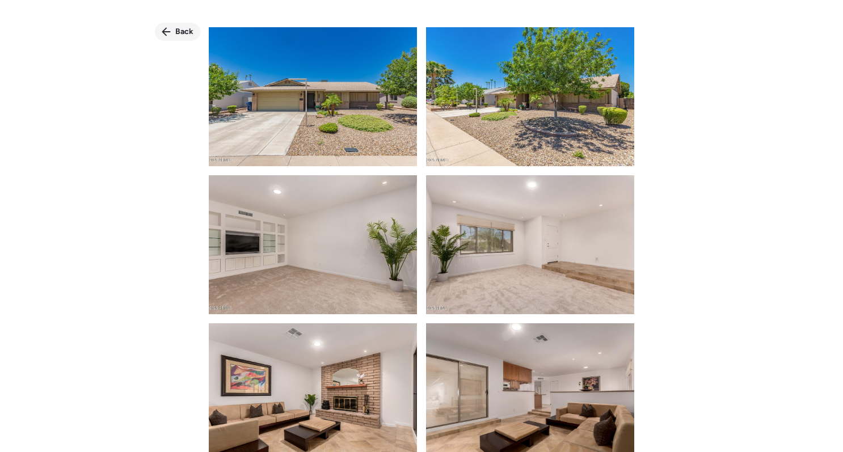
click at [171, 31] on div "Back" at bounding box center [177, 32] width 45 height 18
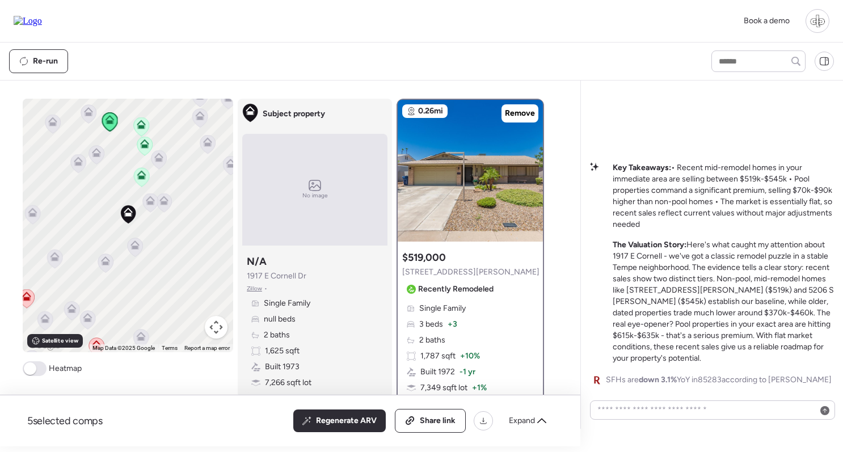
click at [470, 310] on div "Single Family" at bounding box center [439, 308] width 64 height 11
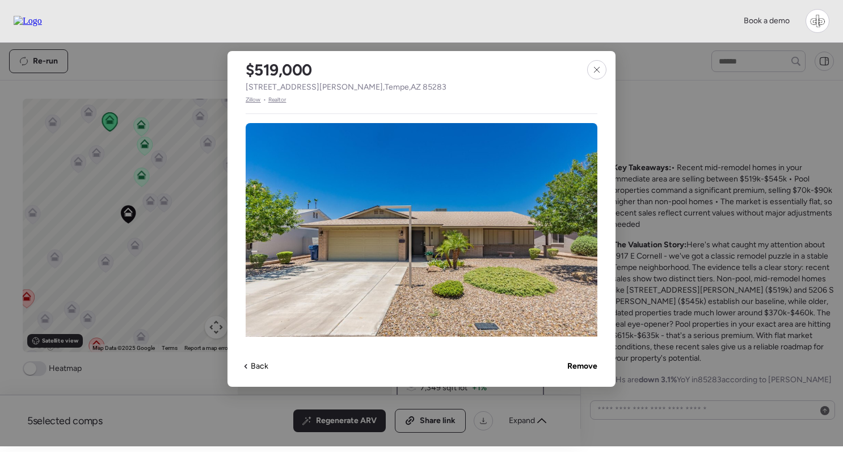
click at [254, 102] on span "Zillow" at bounding box center [253, 99] width 15 height 9
click at [596, 65] on div at bounding box center [596, 69] width 19 height 19
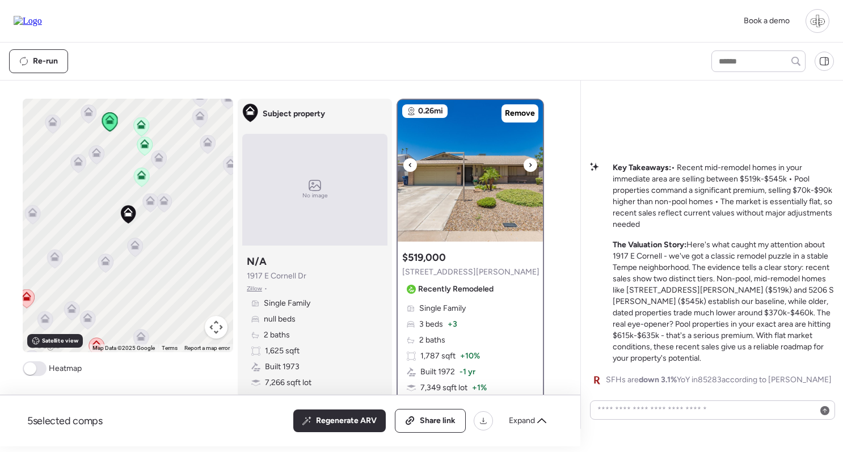
click at [483, 210] on img at bounding box center [470, 171] width 145 height 142
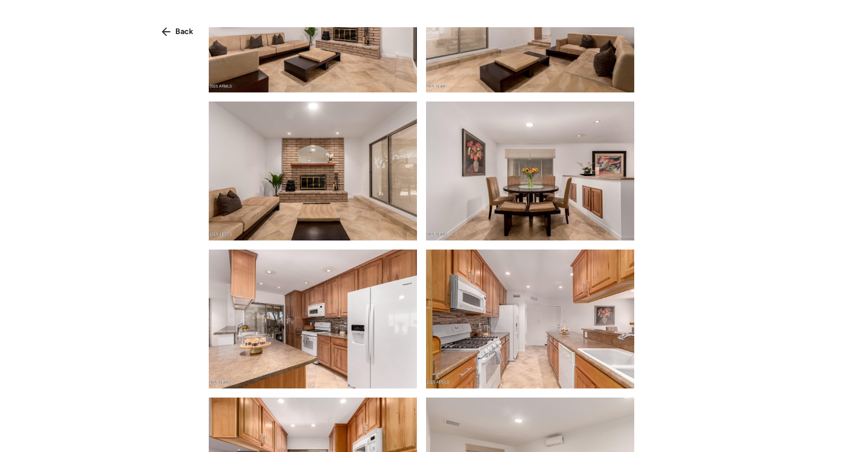
scroll to position [0, 0]
click at [346, 330] on img at bounding box center [313, 319] width 208 height 139
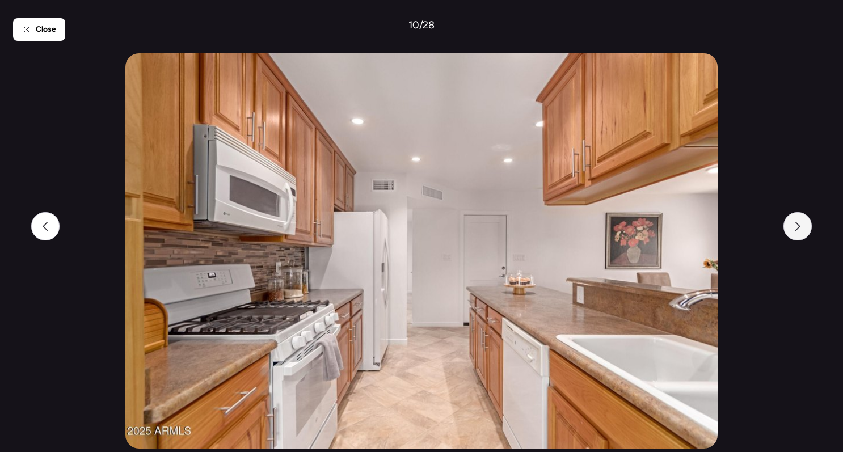
click at [799, 230] on icon at bounding box center [797, 226] width 9 height 9
click at [43, 24] on span "Close" at bounding box center [46, 29] width 20 height 11
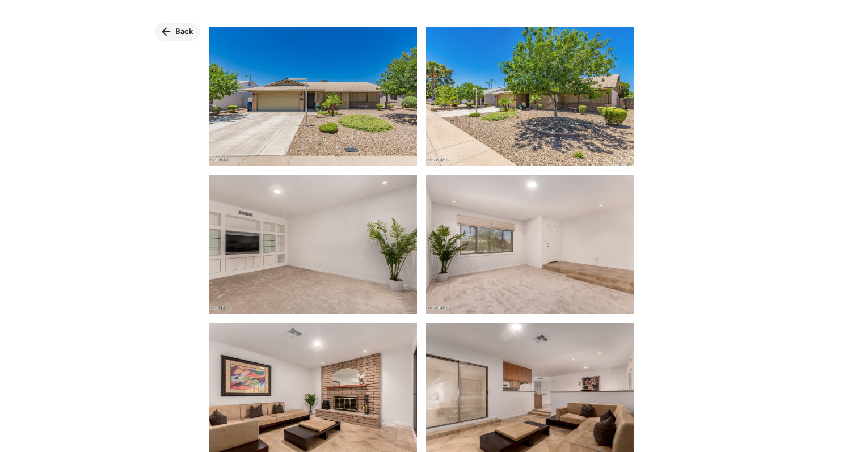
click at [173, 33] on div "Back" at bounding box center [177, 32] width 45 height 18
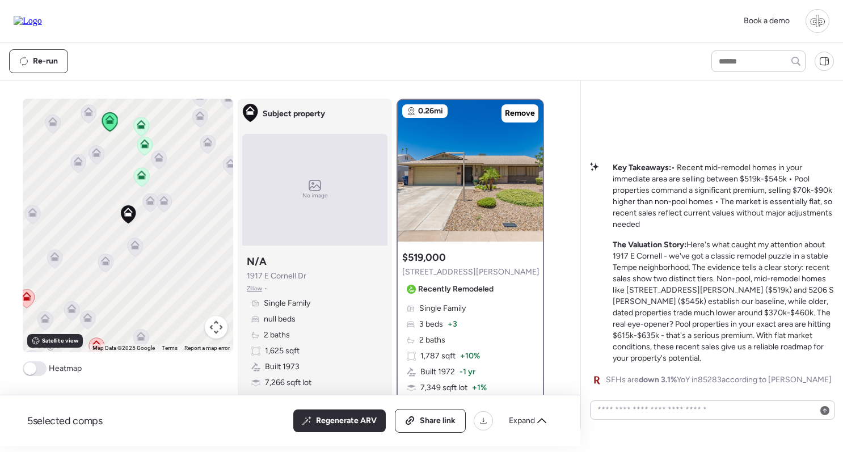
click at [473, 321] on div "Single Family 3 beds + 3 2 baths 1,787 sqft + 10% Built 1972 -1 yr 7,349 sqft l…" at bounding box center [470, 364] width 136 height 123
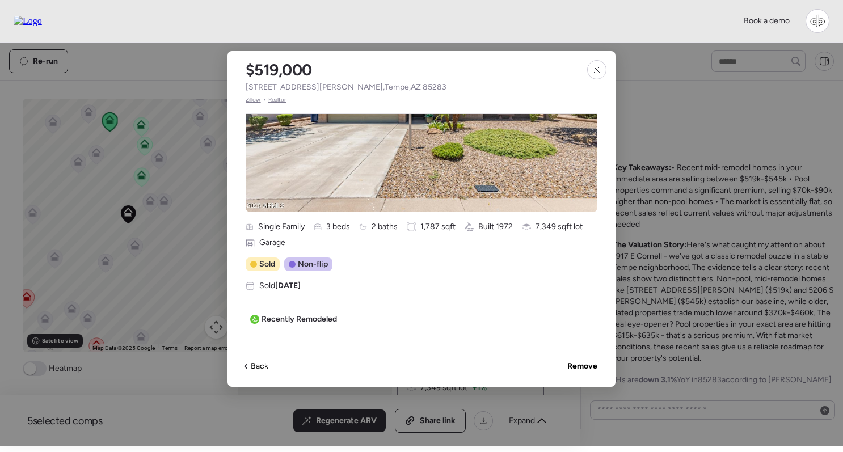
scroll to position [254, 0]
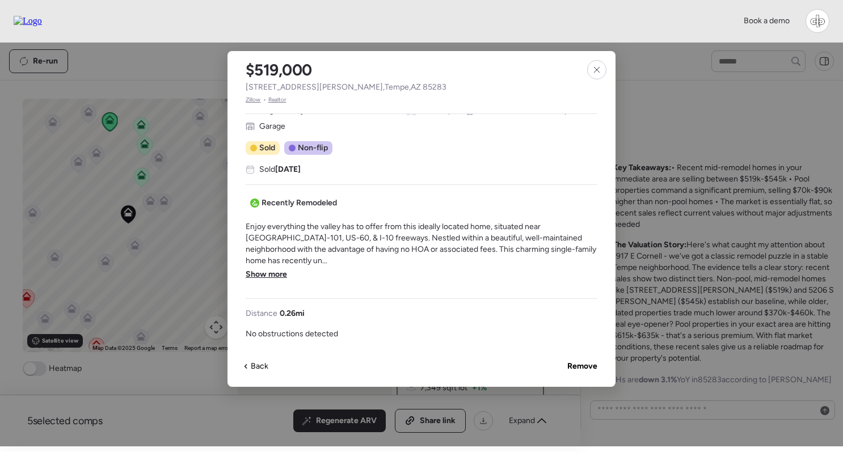
click at [274, 269] on span "Show more" at bounding box center [266, 274] width 41 height 11
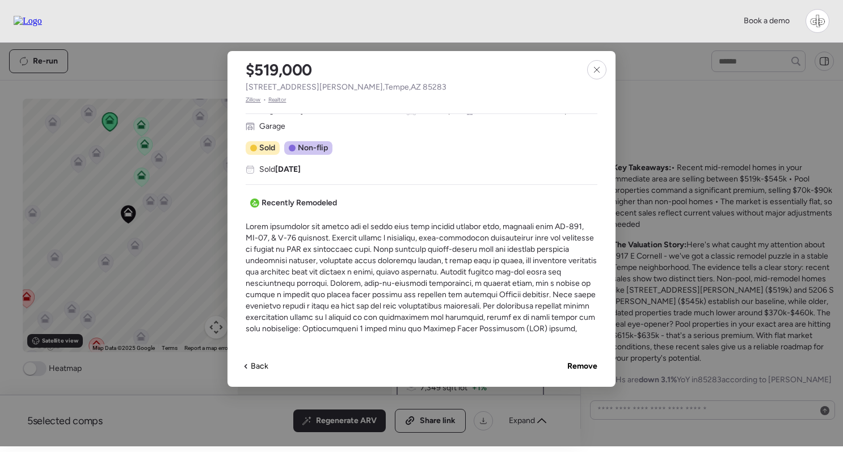
scroll to position [330, 0]
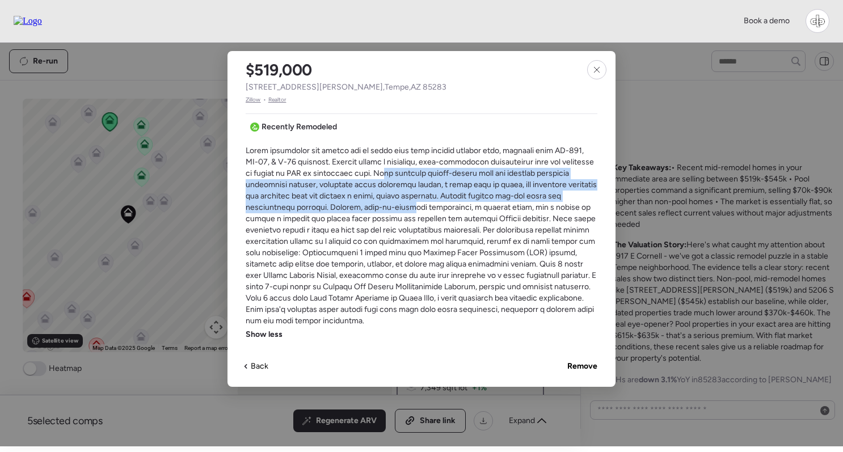
drag, startPoint x: 387, startPoint y: 173, endPoint x: 448, endPoint y: 208, distance: 70.2
click at [448, 208] on span at bounding box center [422, 236] width 352 height 182
click at [522, 195] on span at bounding box center [422, 236] width 352 height 182
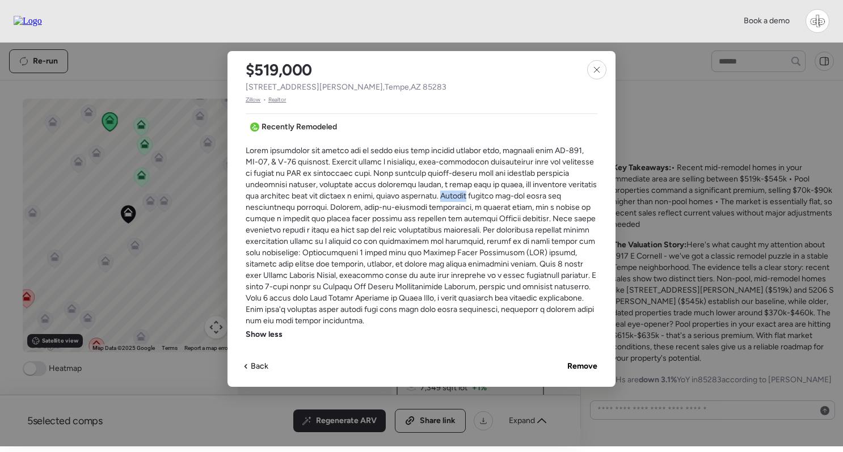
click at [522, 195] on span at bounding box center [422, 236] width 352 height 182
drag, startPoint x: 470, startPoint y: 187, endPoint x: 487, endPoint y: 187, distance: 17.0
click at [487, 187] on span at bounding box center [422, 236] width 352 height 182
click at [543, 188] on span at bounding box center [422, 236] width 352 height 182
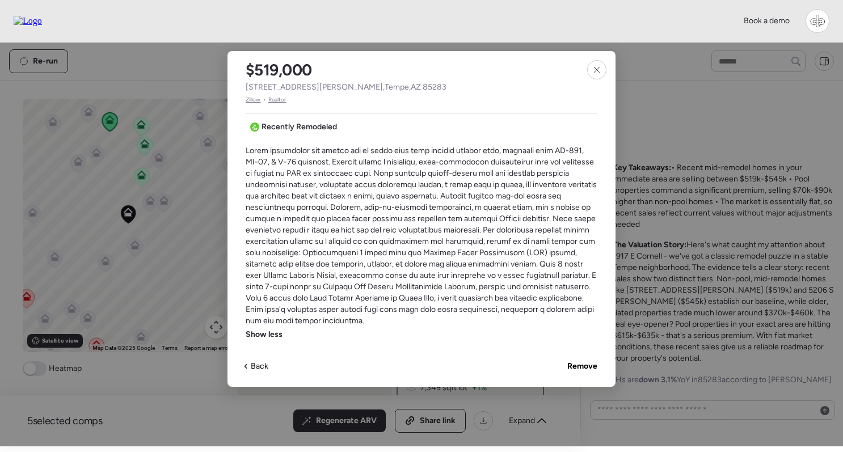
click at [266, 205] on span at bounding box center [422, 236] width 352 height 182
click at [341, 201] on span at bounding box center [422, 236] width 352 height 182
click at [592, 66] on div at bounding box center [596, 69] width 19 height 19
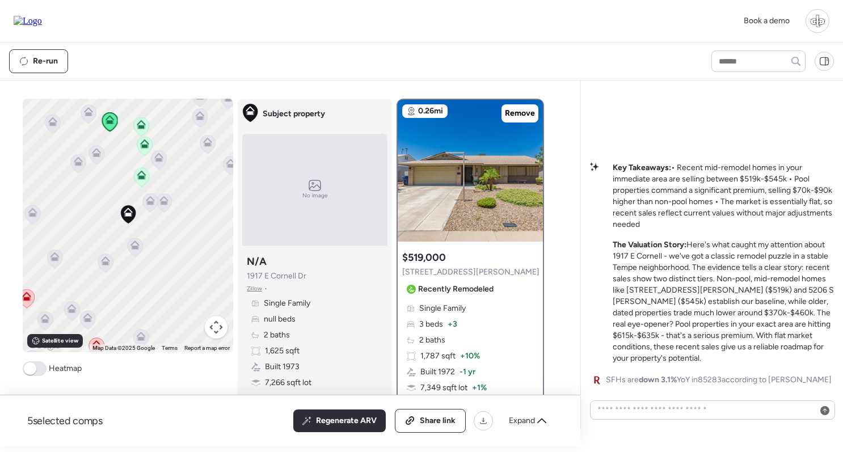
click at [148, 193] on div "To navigate, press the arrow keys. To activate drag with keyboard, press Alt + …" at bounding box center [128, 226] width 211 height 254
click at [150, 201] on icon at bounding box center [150, 200] width 9 height 9
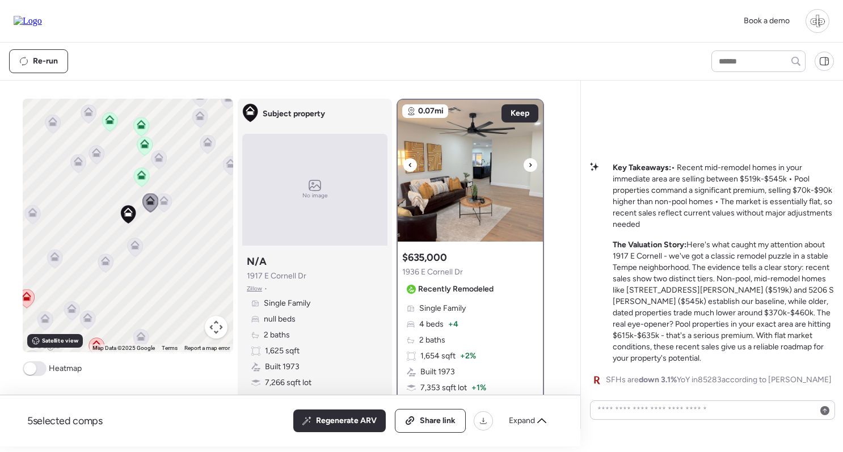
click at [494, 169] on img at bounding box center [470, 171] width 145 height 142
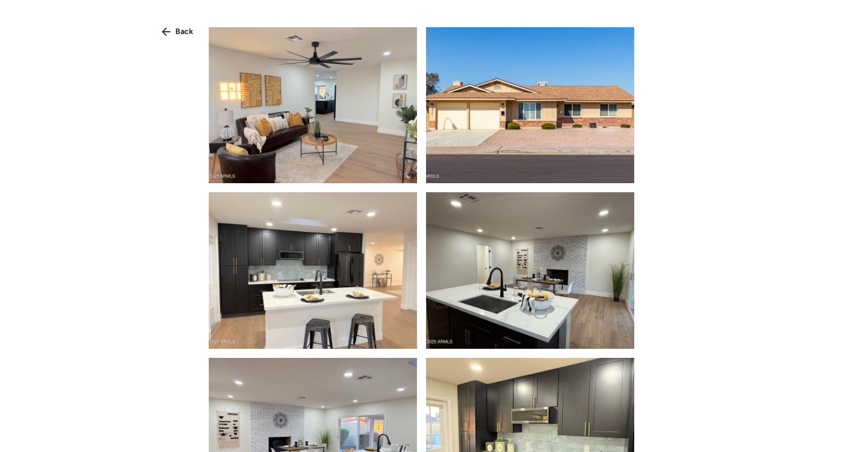
click at [316, 280] on img at bounding box center [313, 270] width 208 height 156
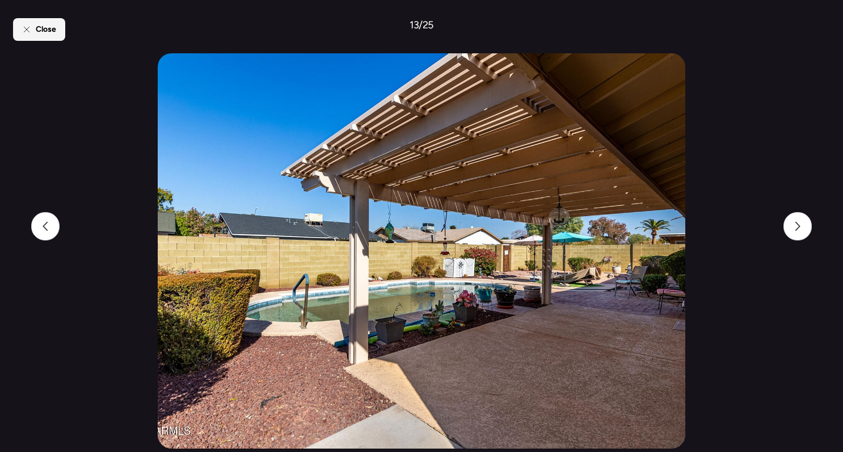
click at [38, 29] on span "Close" at bounding box center [46, 29] width 20 height 11
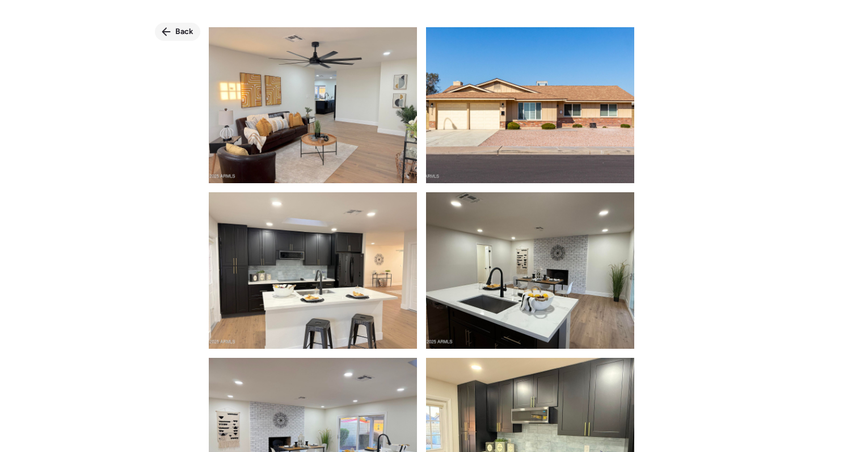
click at [176, 27] on span "Back" at bounding box center [184, 31] width 18 height 11
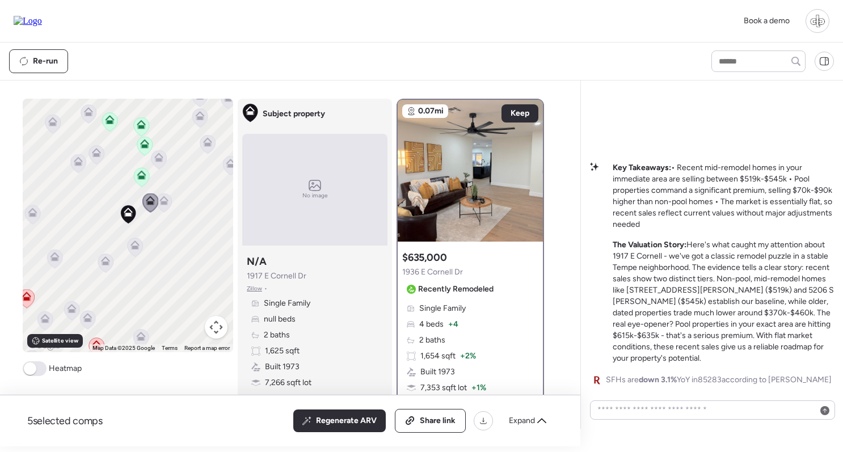
drag, startPoint x: 95, startPoint y: 326, endPoint x: 95, endPoint y: 313, distance: 13.1
click at [95, 313] on div "To navigate, press the arrow keys. To activate drag with keyboard, press Alt + …" at bounding box center [128, 226] width 211 height 254
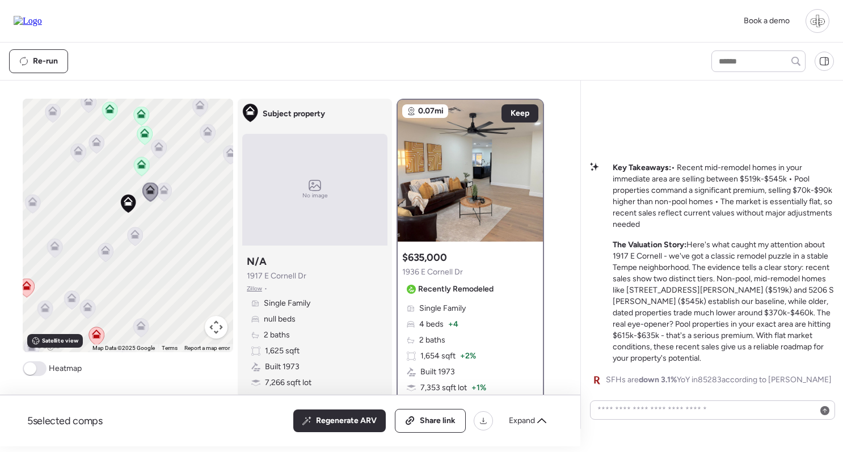
click at [96, 341] on icon at bounding box center [96, 336] width 15 height 19
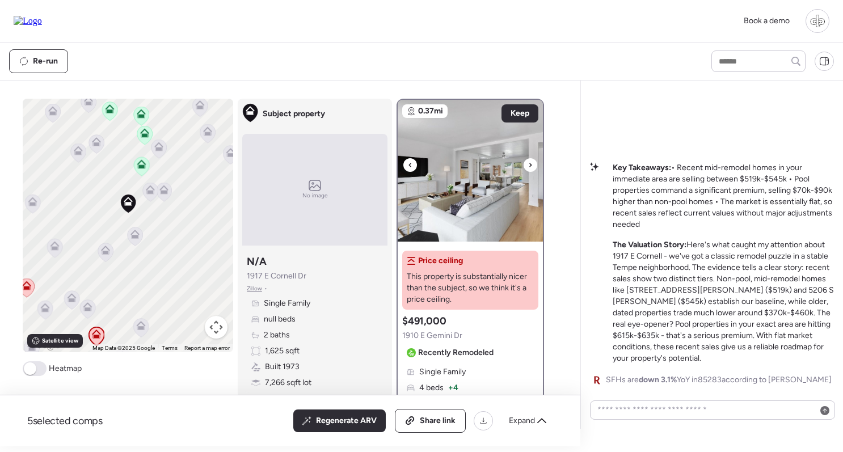
click at [490, 152] on img at bounding box center [470, 171] width 145 height 142
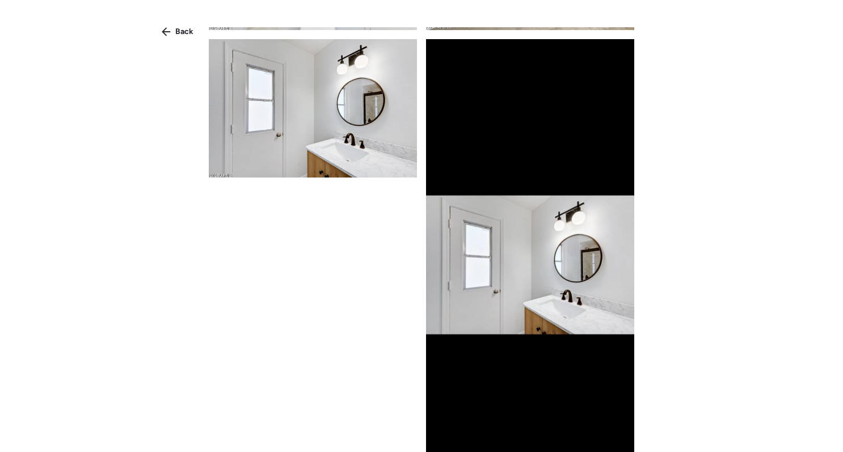
scroll to position [171, 0]
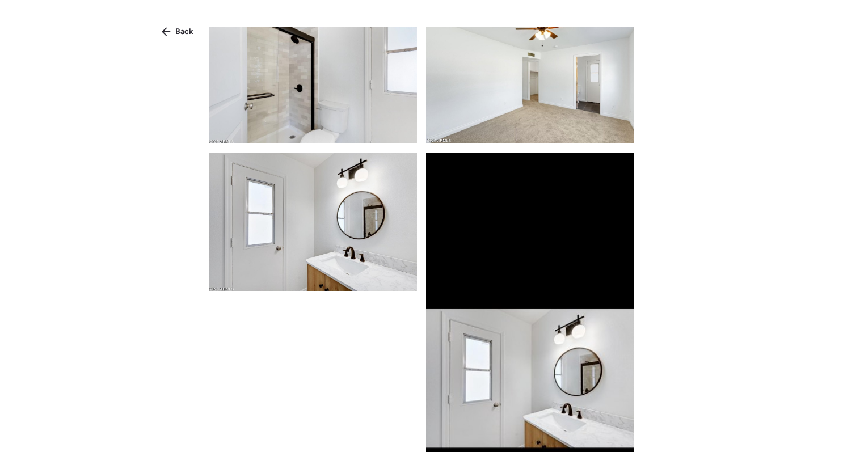
click at [313, 92] on img at bounding box center [313, 74] width 208 height 139
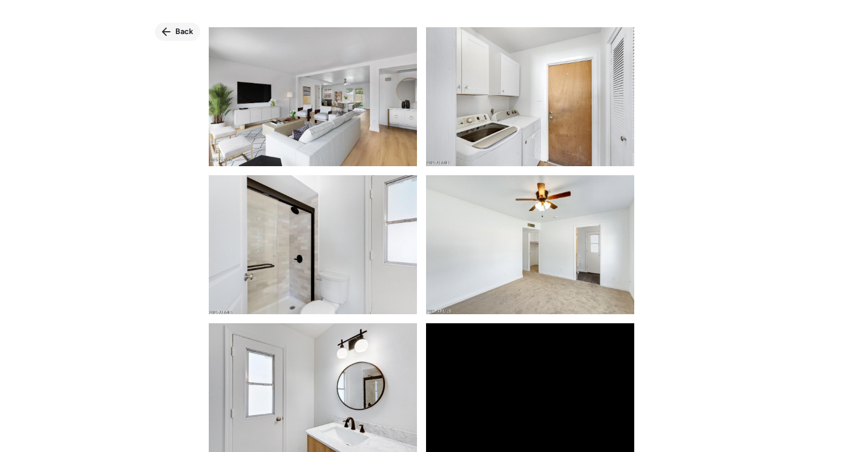
click at [169, 33] on icon at bounding box center [166, 31] width 9 height 9
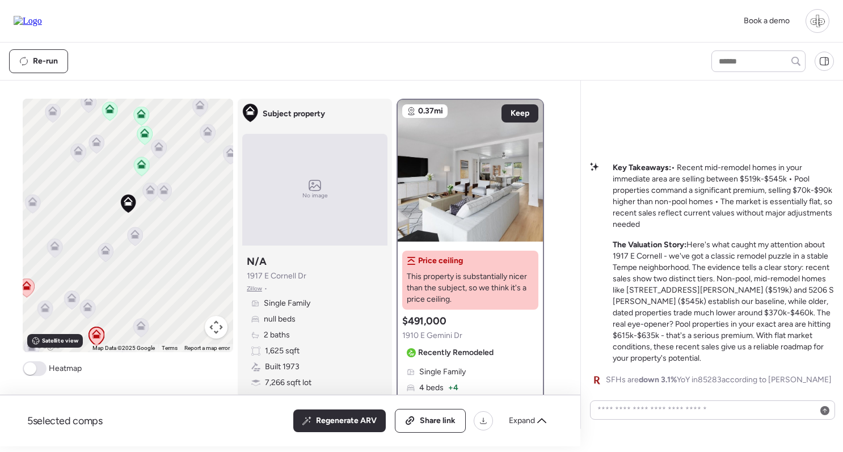
click at [79, 0] on div "Book a demo" at bounding box center [421, 21] width 843 height 43
